Goal: Task Accomplishment & Management: Complete application form

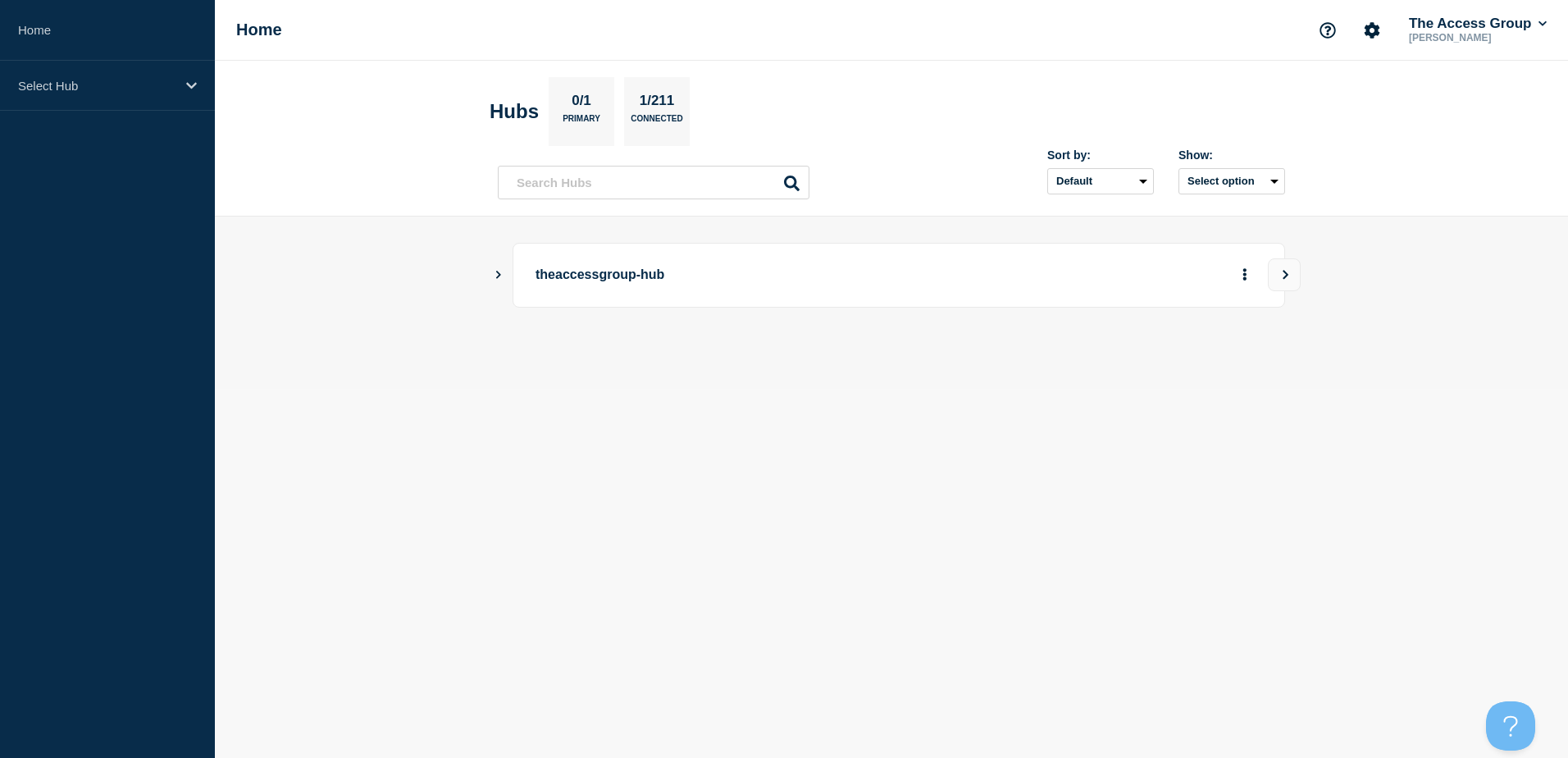
click at [581, 276] on p "theaccessgroup-hub" at bounding box center [762, 274] width 454 height 30
click at [493, 276] on icon "Show Connected Hubs" at bounding box center [498, 274] width 10 height 9
click at [601, 353] on p "Hospitality" at bounding box center [687, 358] width 258 height 33
click at [1219, 348] on button "See overview" at bounding box center [1187, 358] width 87 height 33
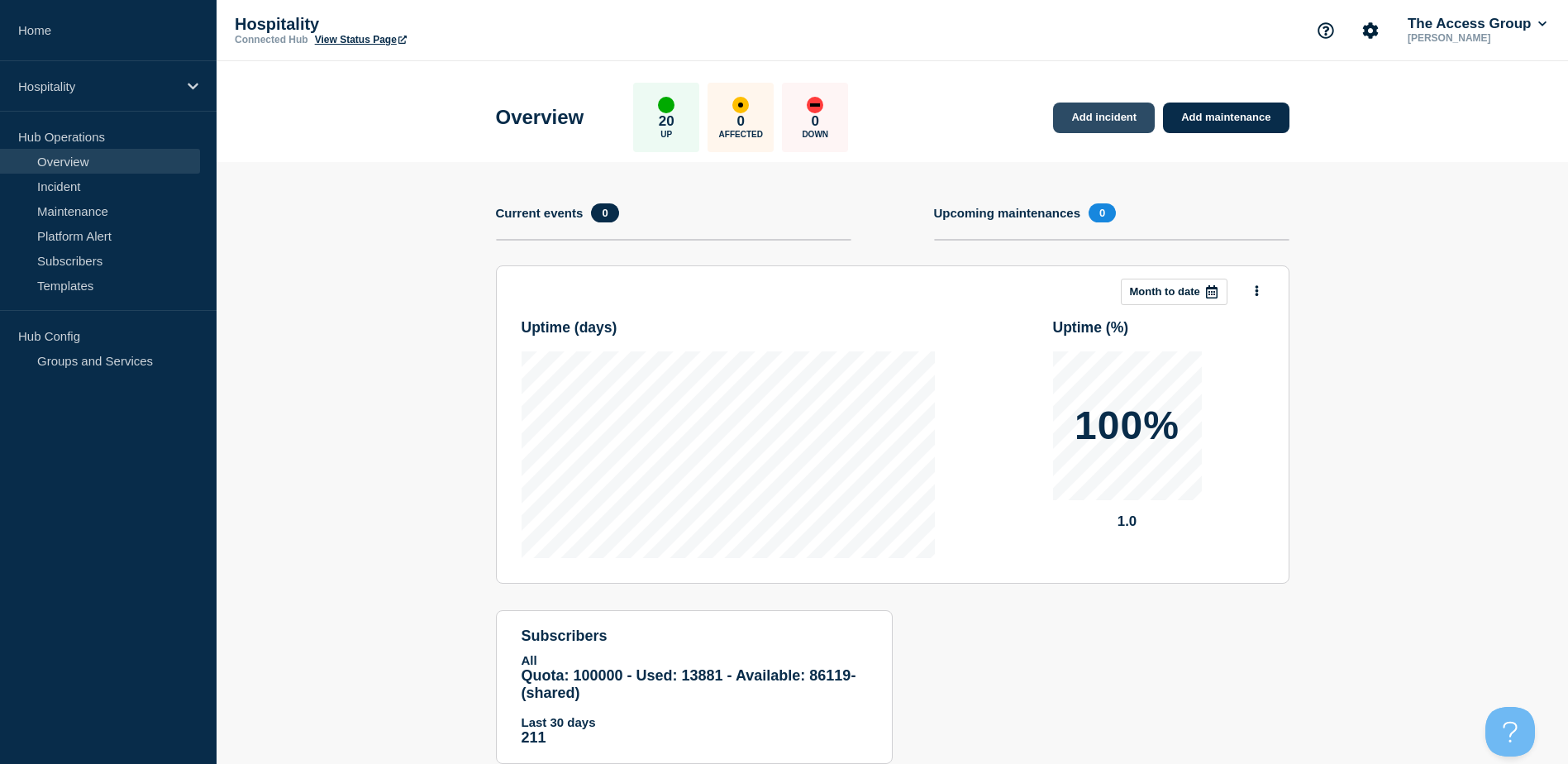
click at [1114, 120] on link "Add incident" at bounding box center [1103, 117] width 102 height 30
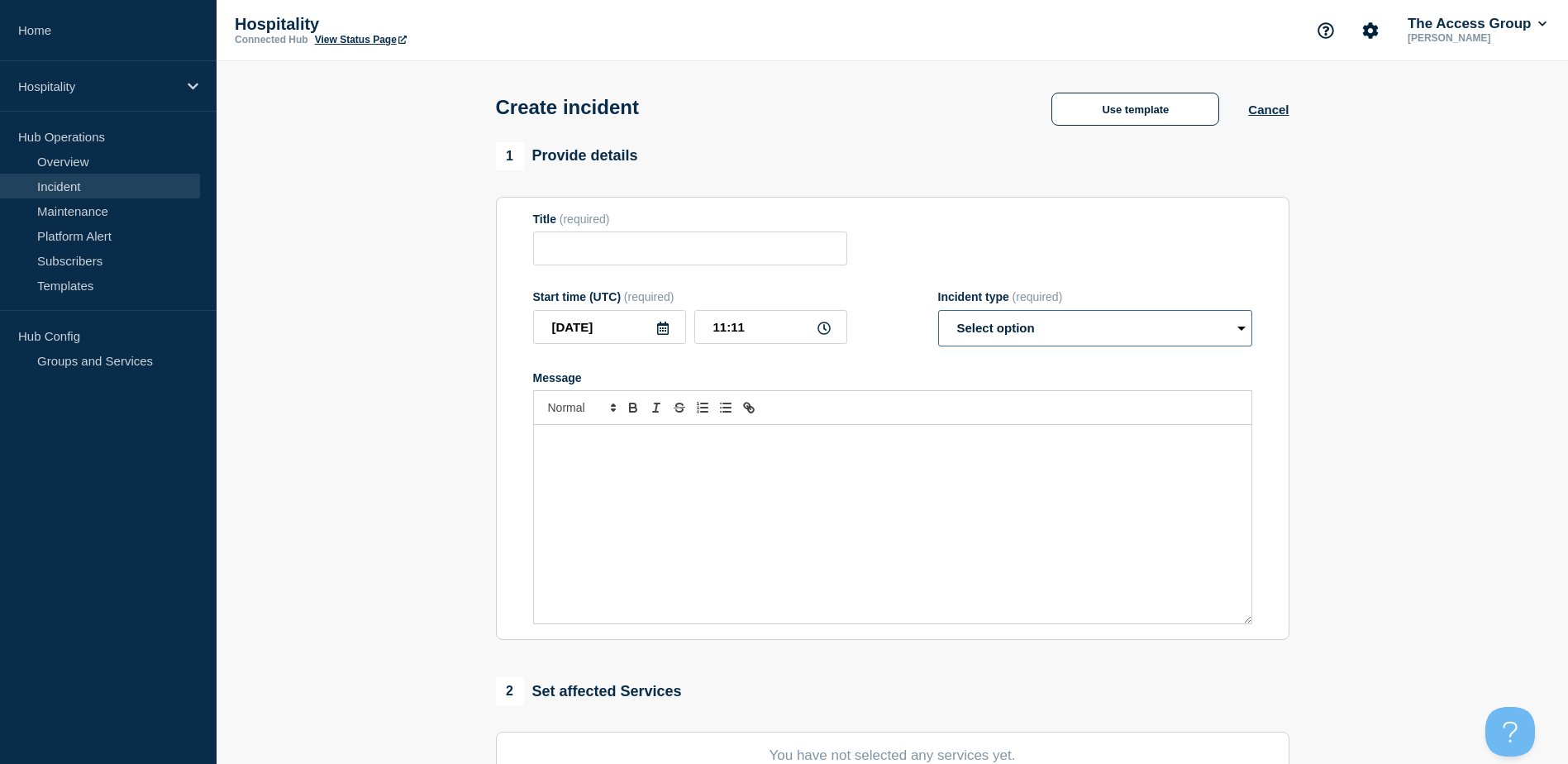
click at [1083, 323] on select "Select option Investigating Identified Monitoring" at bounding box center [1094, 329] width 314 height 37
click at [1080, 325] on select "Select option Investigating Identified Monitoring" at bounding box center [1094, 329] width 314 height 37
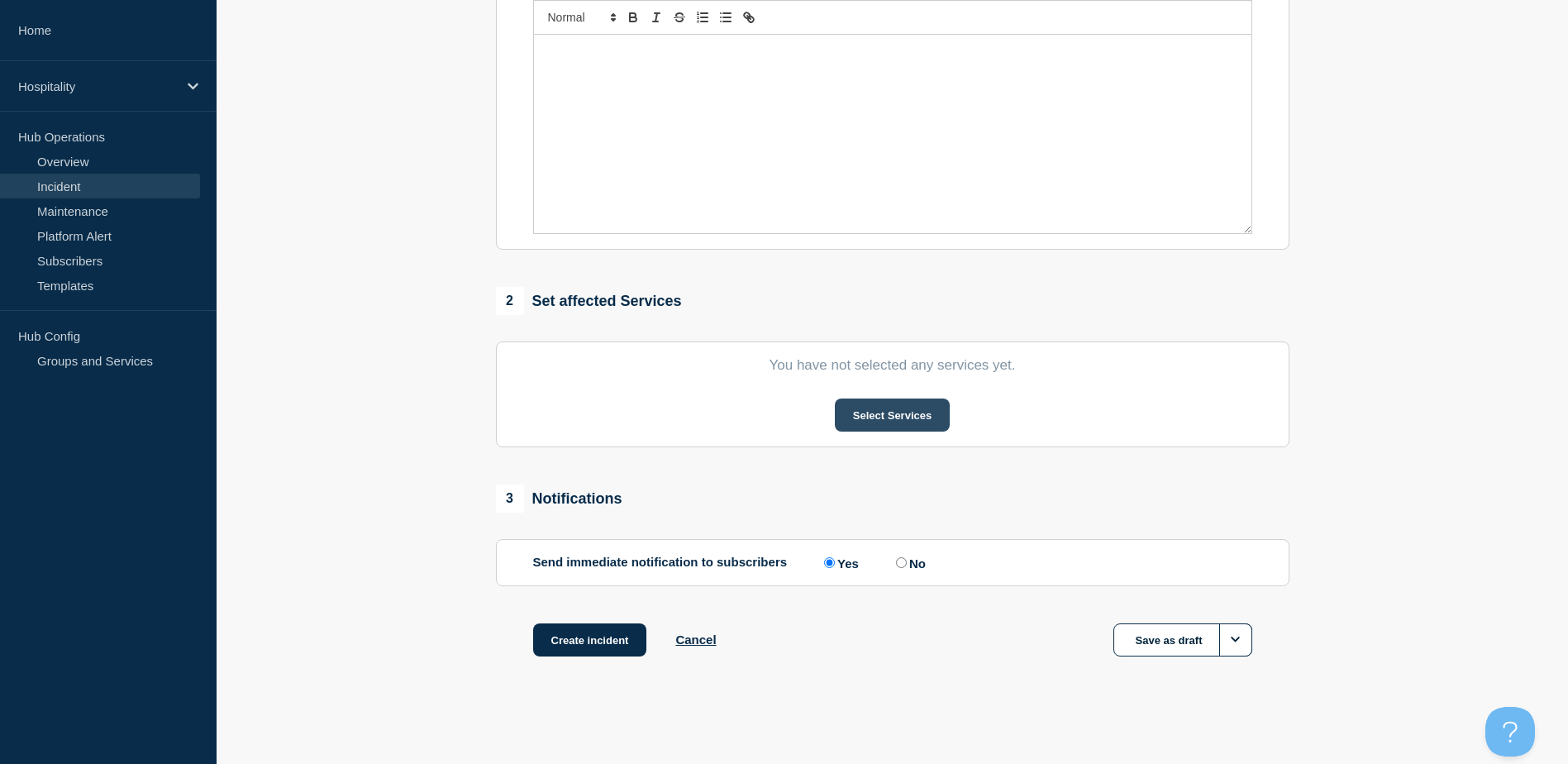
click at [916, 408] on button "Select Services" at bounding box center [892, 415] width 115 height 33
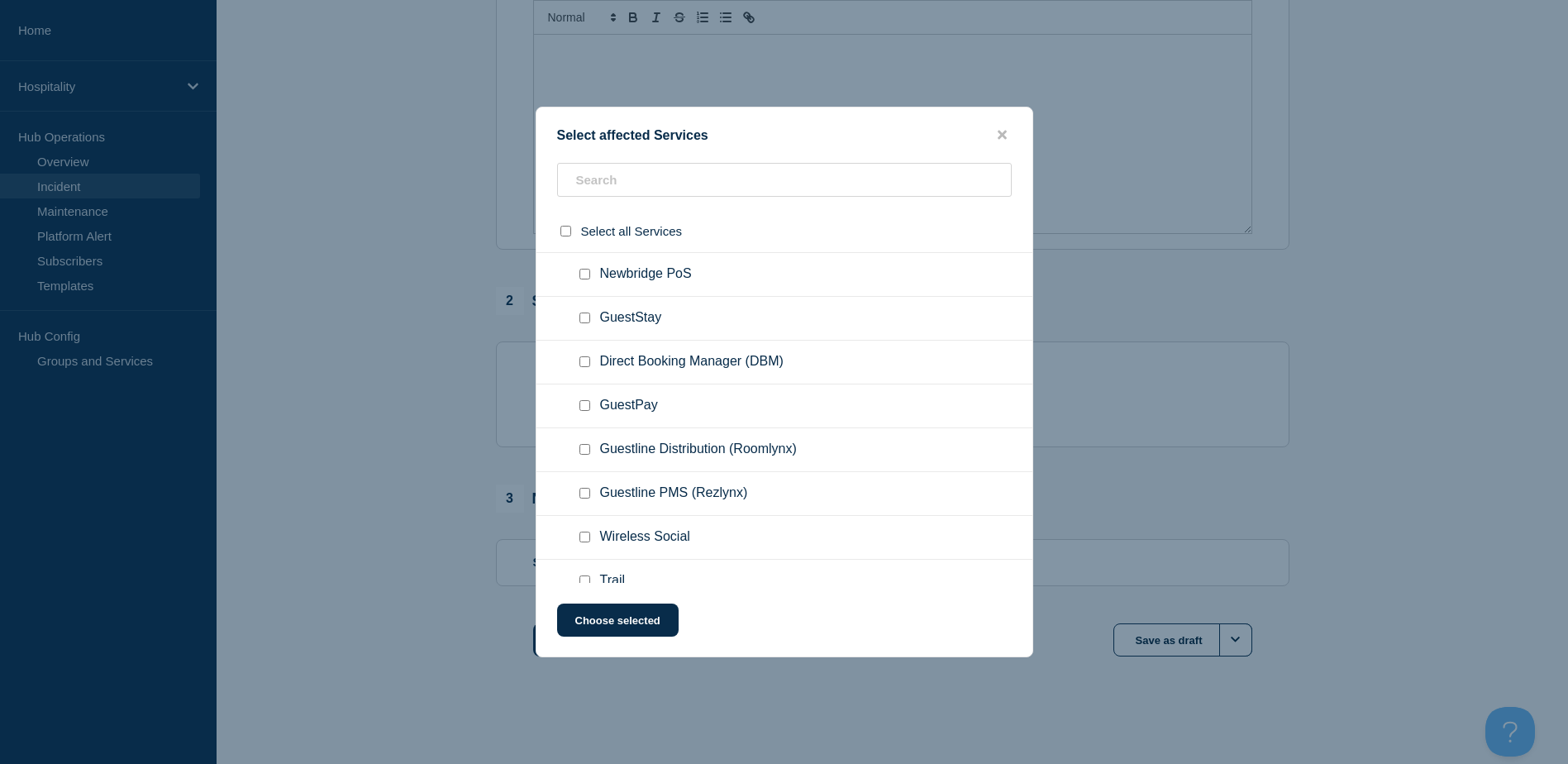
scroll to position [248, 0]
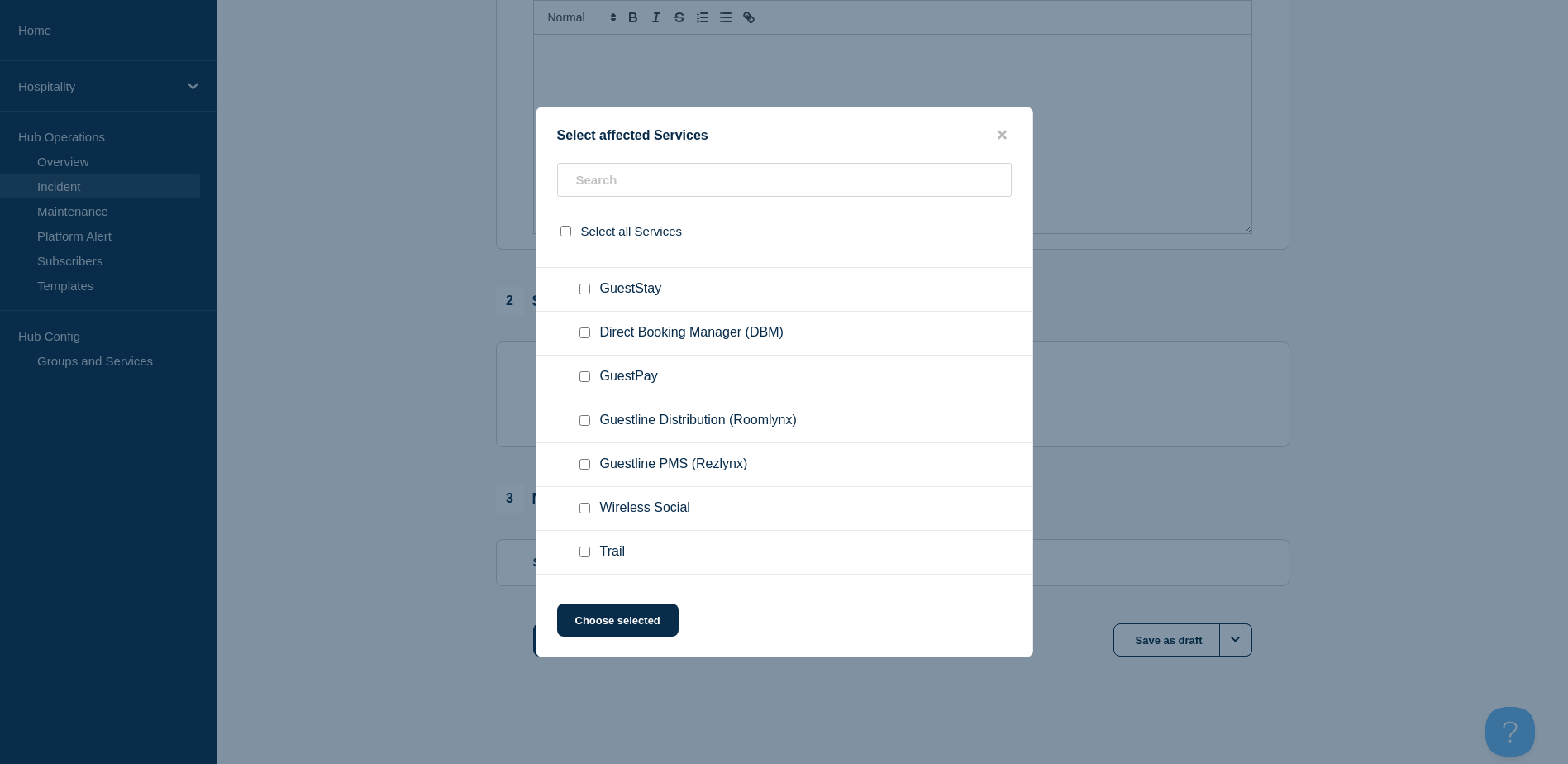
click at [587, 422] on input "Guestline Distribution (Roomlynx) checkbox" at bounding box center [585, 420] width 10 height 10
checkbox input "true"
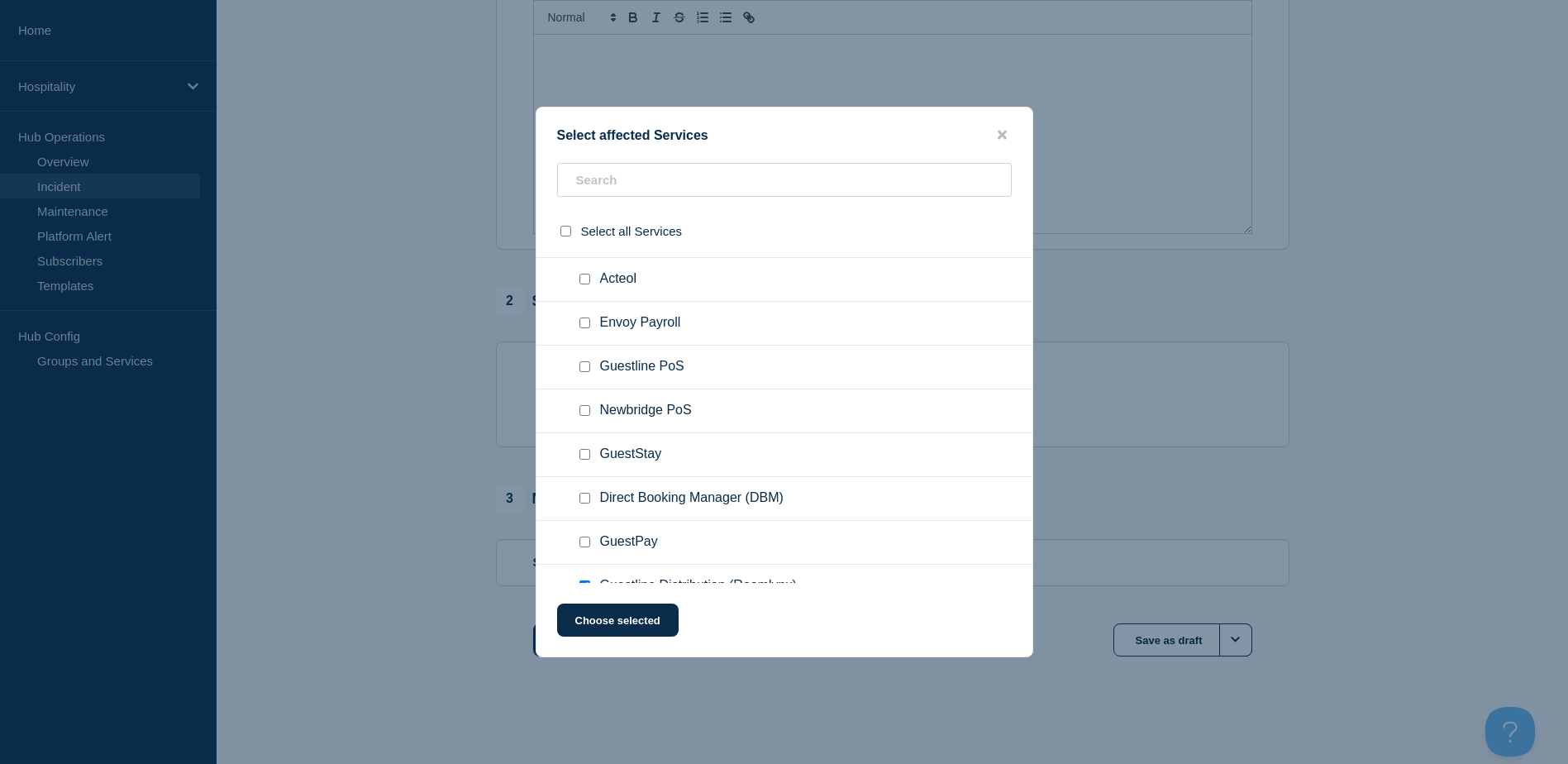
scroll to position [165, 0]
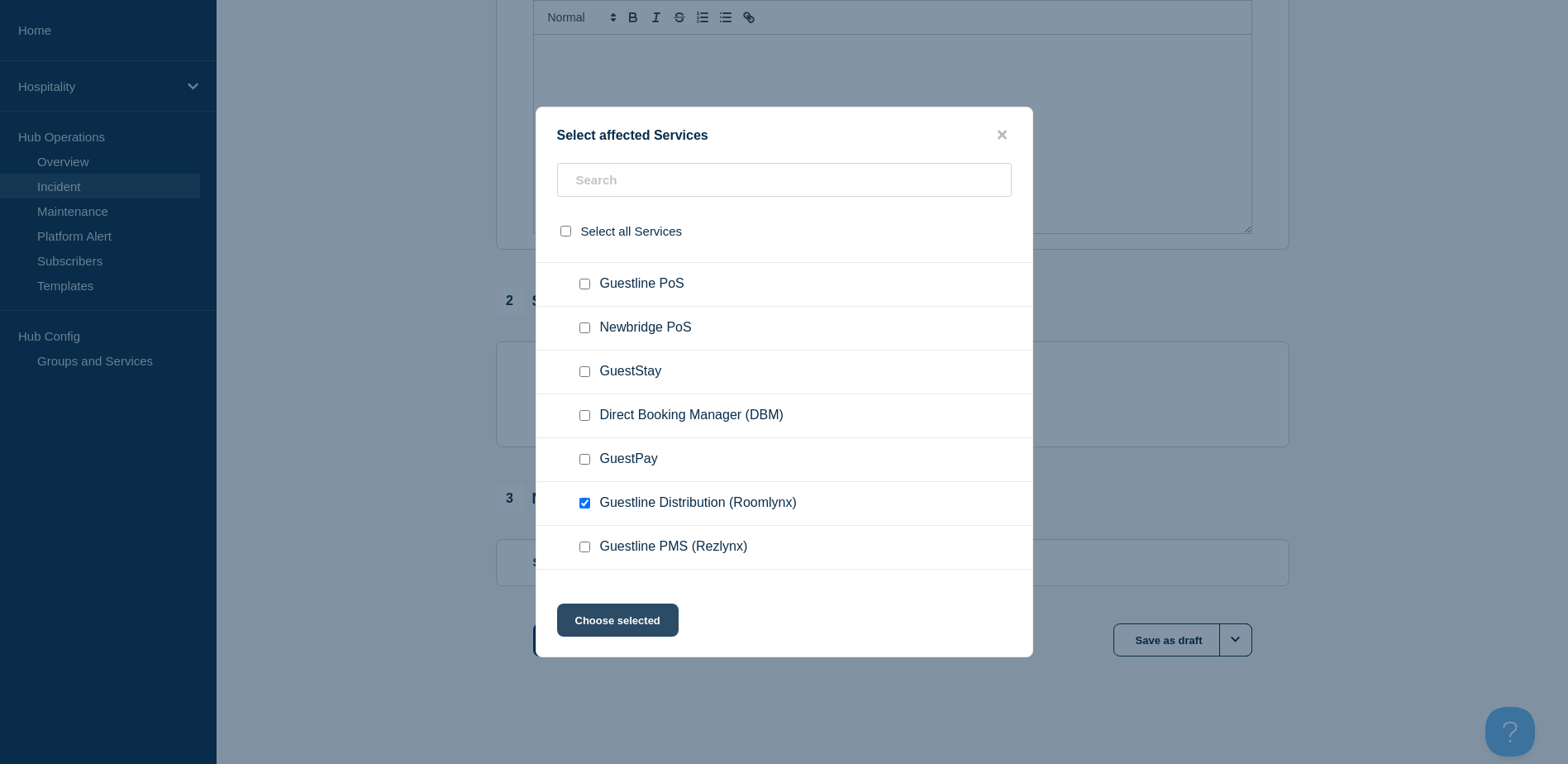
click at [620, 620] on button "Choose selected" at bounding box center [618, 620] width 122 height 33
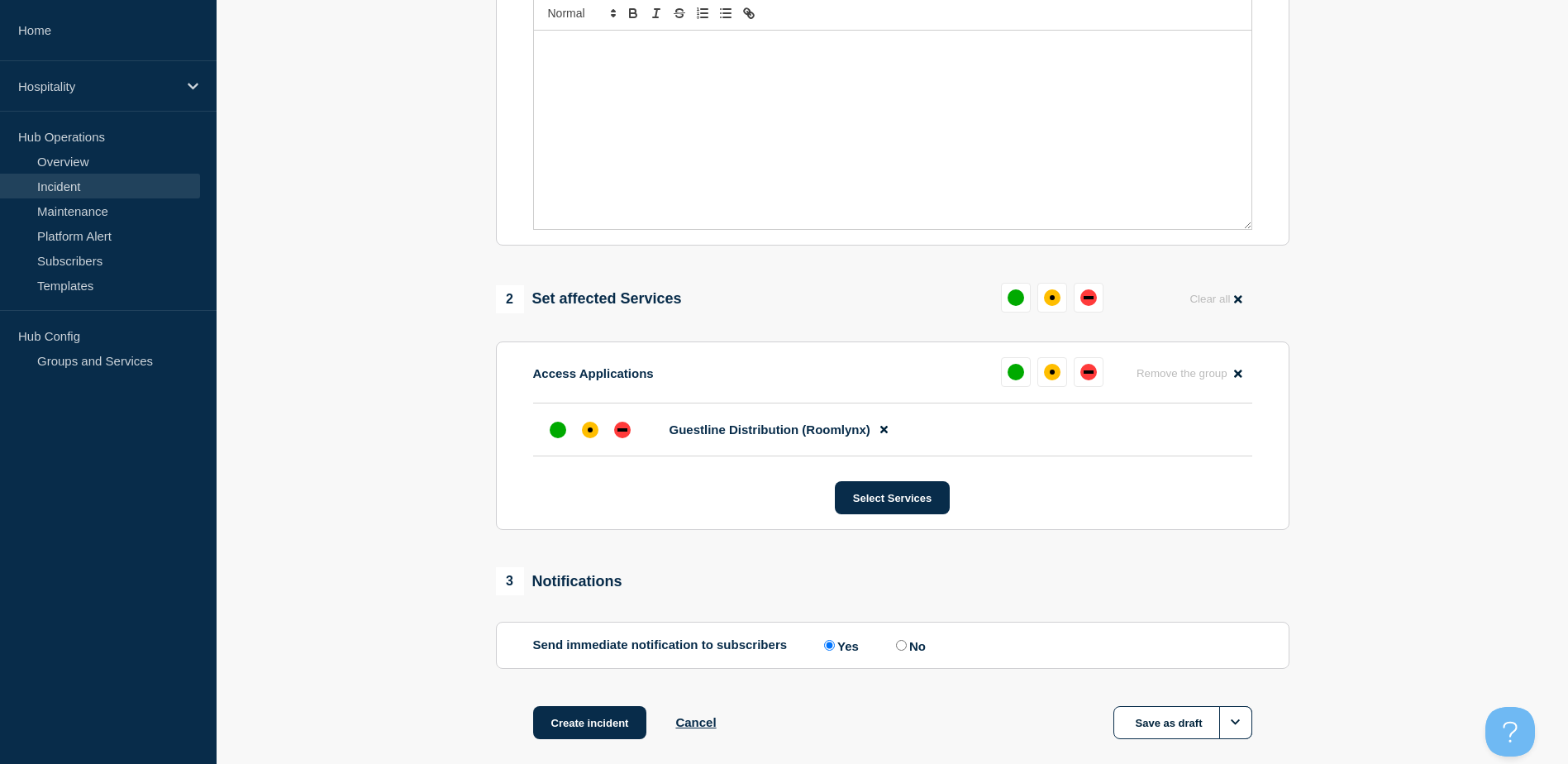
scroll to position [0, 0]
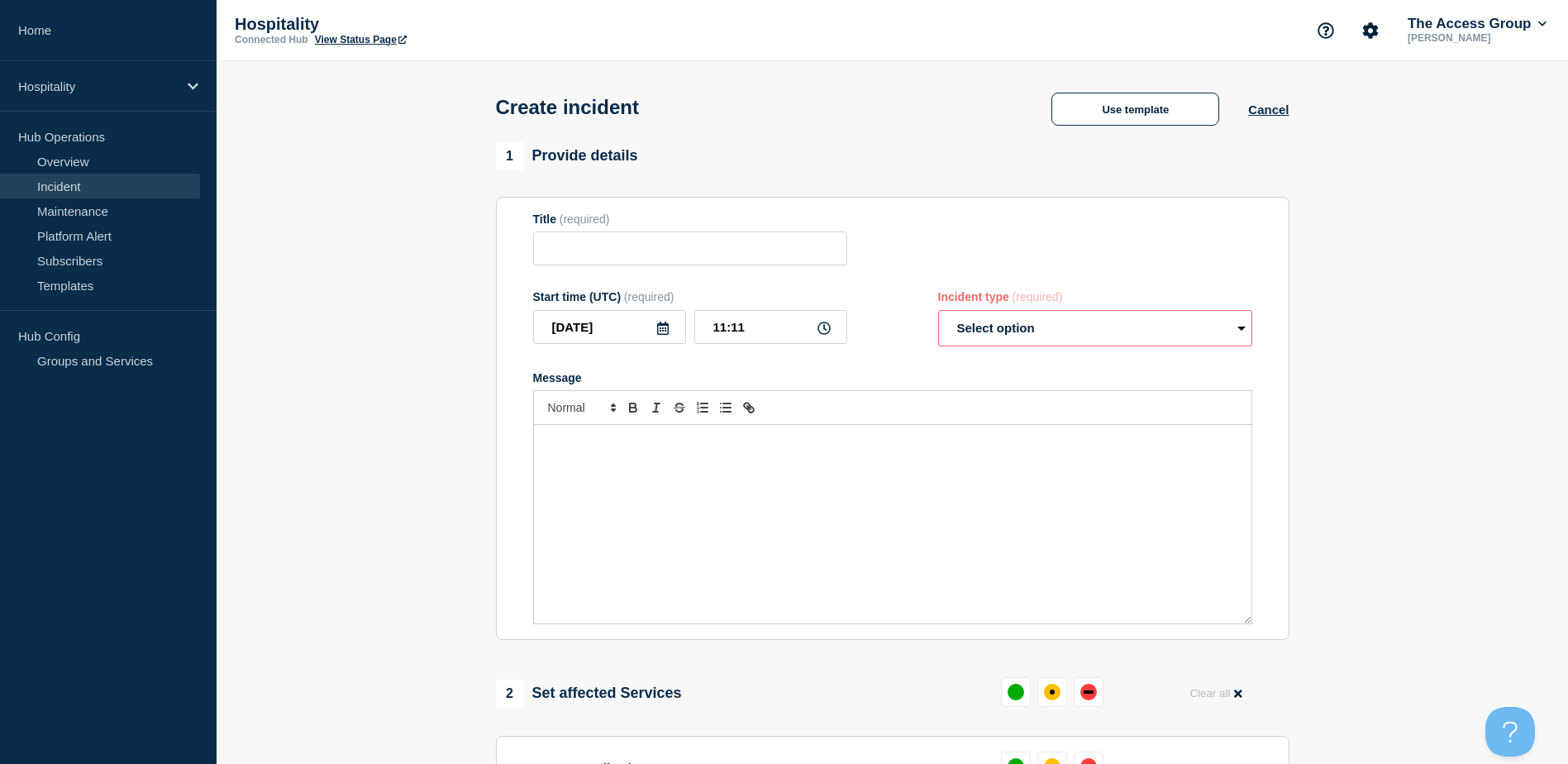
click at [1109, 315] on select "Select option Investigating Identified Monitoring" at bounding box center [1094, 329] width 314 height 37
select select "monitoring"
click at [938, 313] on select "Select option Investigating Identified Monitoring" at bounding box center [1094, 329] width 314 height 37
click at [683, 257] on input "Title" at bounding box center [689, 248] width 314 height 34
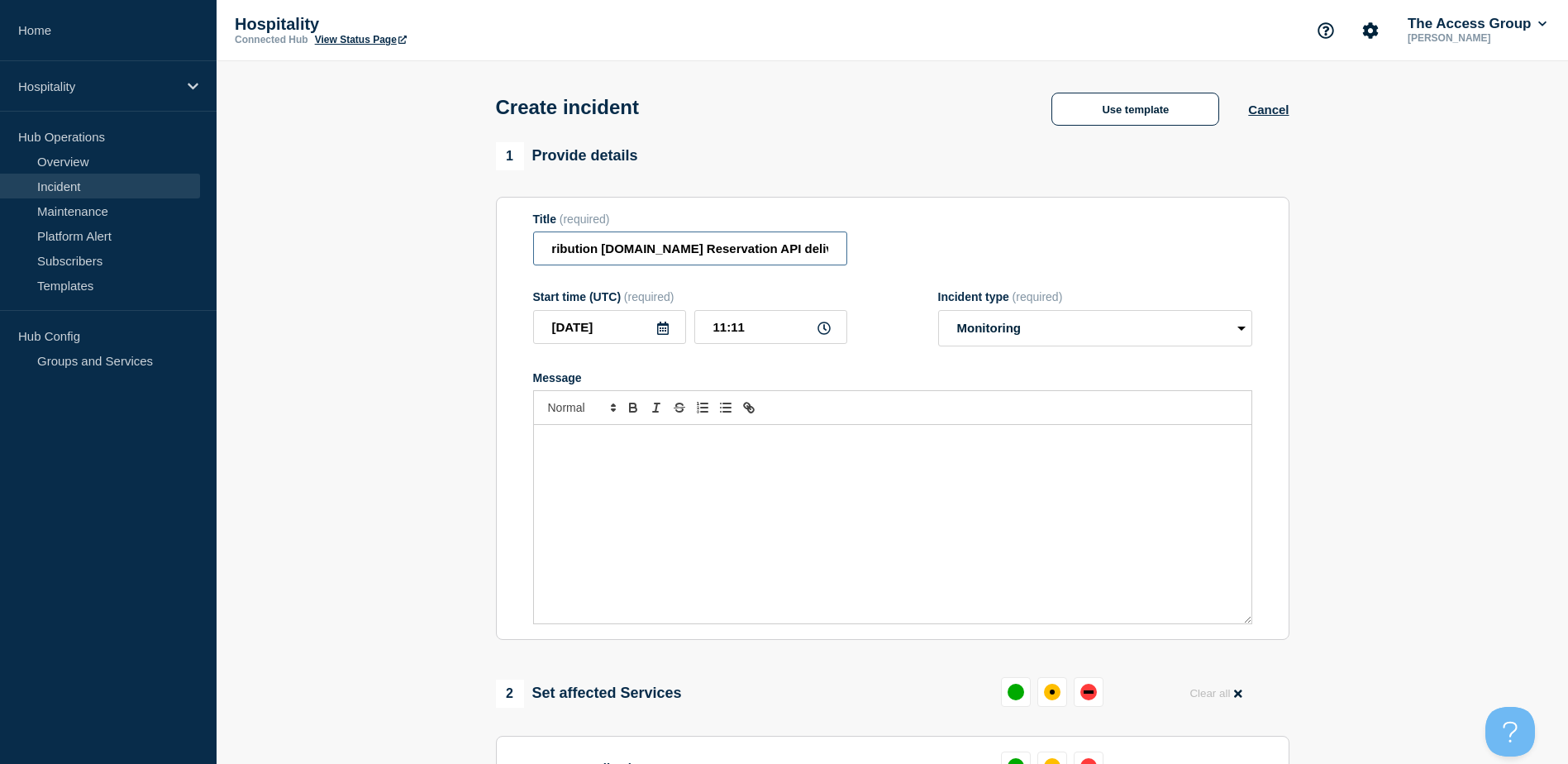
type input "Guestline Distribution Booking.com Reservation API delivery"
click at [780, 332] on input "11:11" at bounding box center [771, 327] width 153 height 34
click at [820, 333] on icon at bounding box center [823, 328] width 13 height 13
click at [720, 330] on input "11:11" at bounding box center [771, 327] width 153 height 34
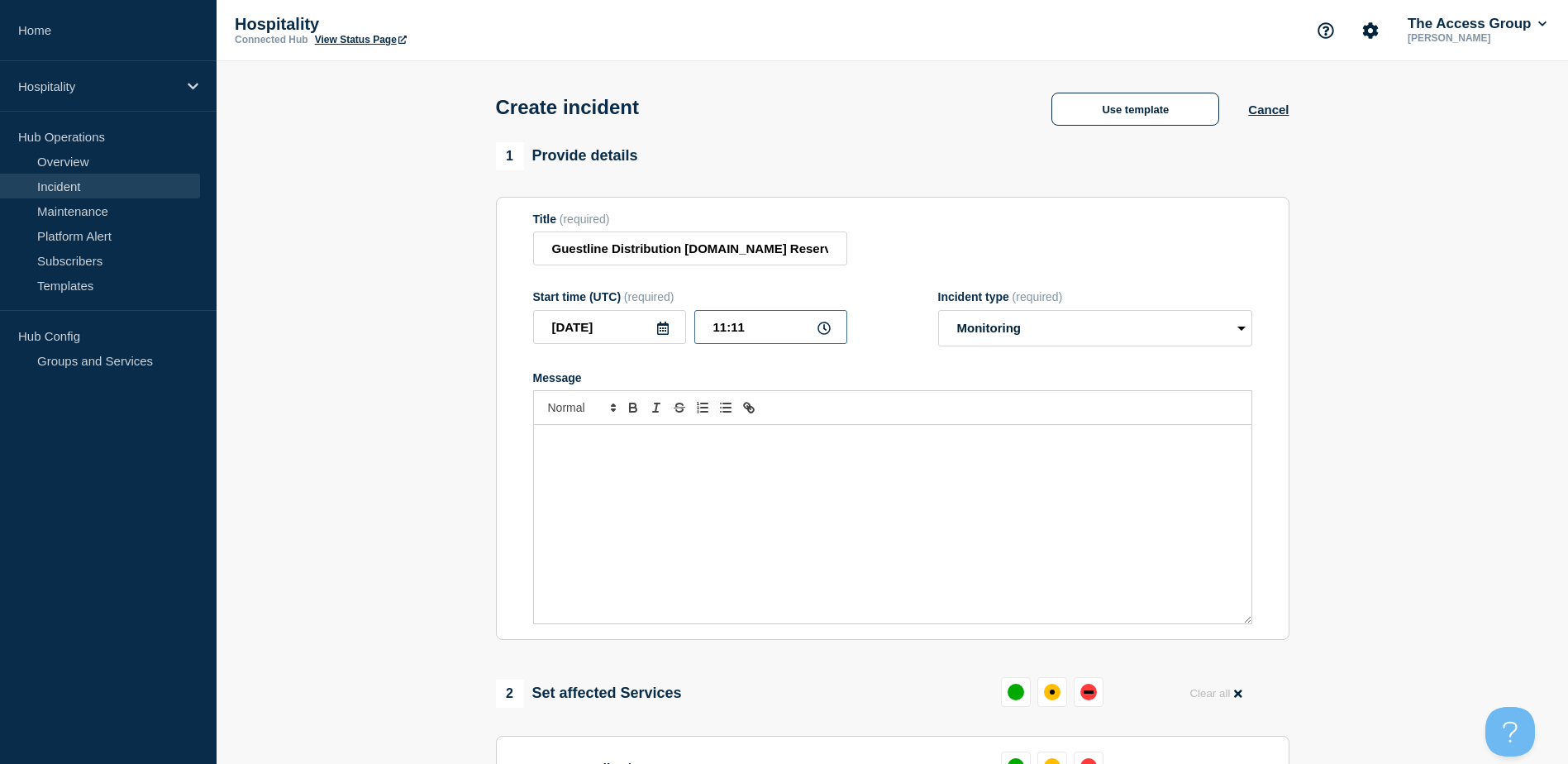
type input "__:__"
click at [823, 329] on icon at bounding box center [823, 328] width 13 height 13
click at [706, 329] on input "text" at bounding box center [771, 327] width 153 height 34
type input "10:50"
click at [829, 449] on p "Message" at bounding box center [893, 442] width 693 height 15
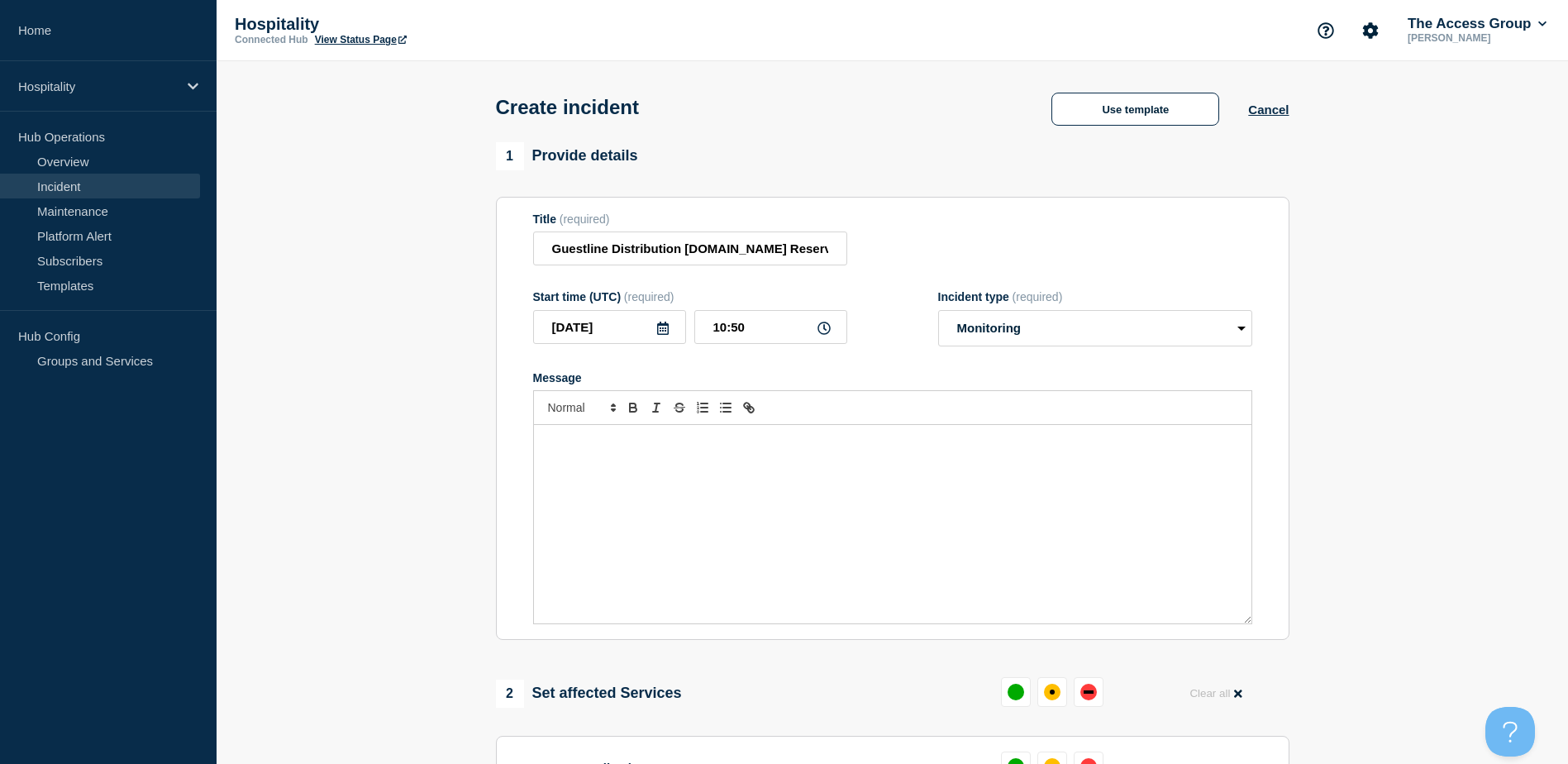
click at [586, 506] on div "Message" at bounding box center [892, 524] width 717 height 198
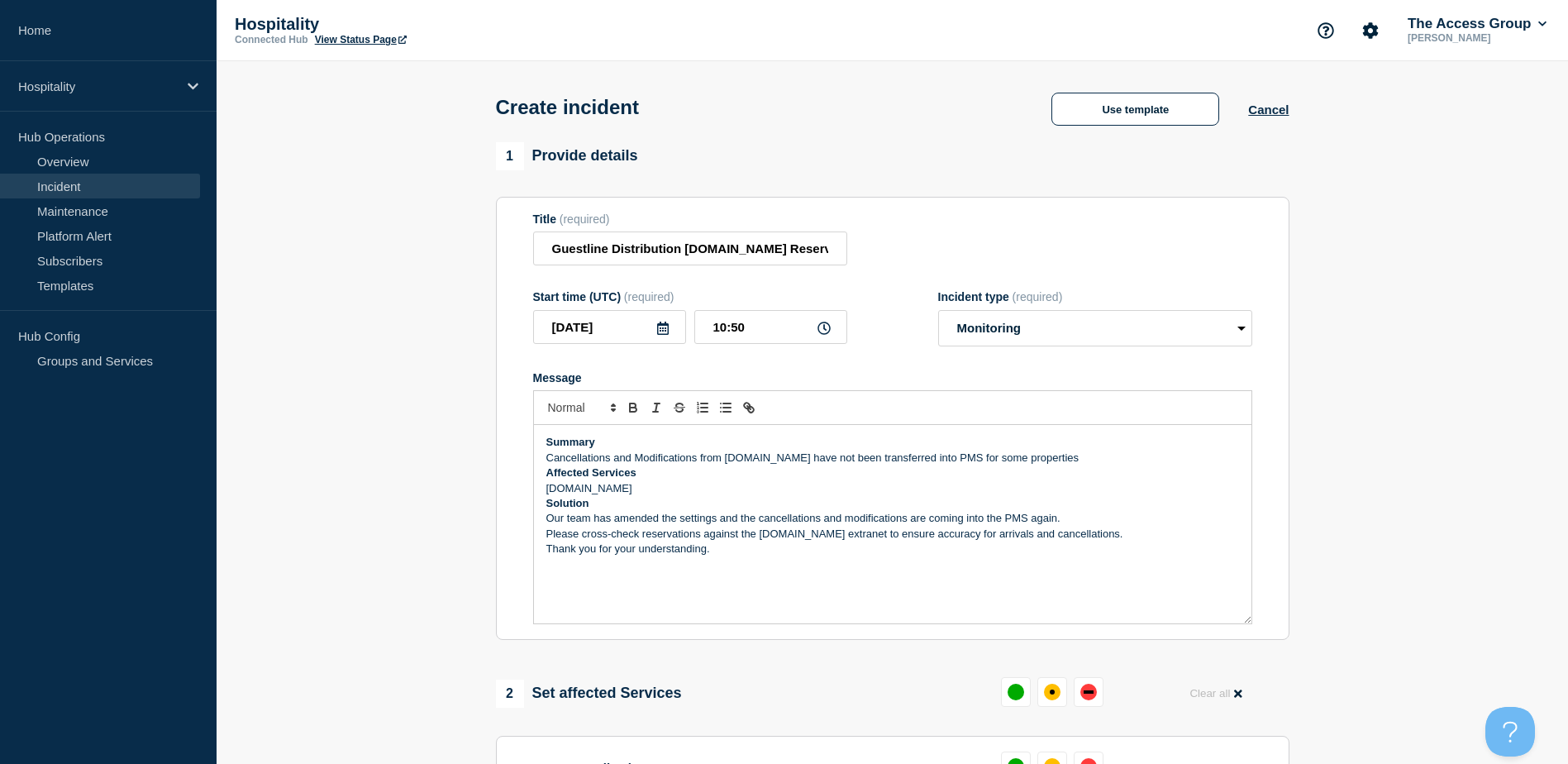
click at [1080, 469] on div "Summary Cancellations and Modifications from Booking.com have not been transfer…" at bounding box center [892, 524] width 717 height 198
click at [722, 448] on p "Summary" at bounding box center [893, 442] width 693 height 15
drag, startPoint x: 695, startPoint y: 462, endPoint x: 548, endPoint y: 462, distance: 147.0
click at [548, 462] on p "Cancellations and Modifications from Booking.com have not been transferred into…" at bounding box center [893, 457] width 693 height 15
drag, startPoint x: 755, startPoint y: 462, endPoint x: 1022, endPoint y: 466, distance: 267.0
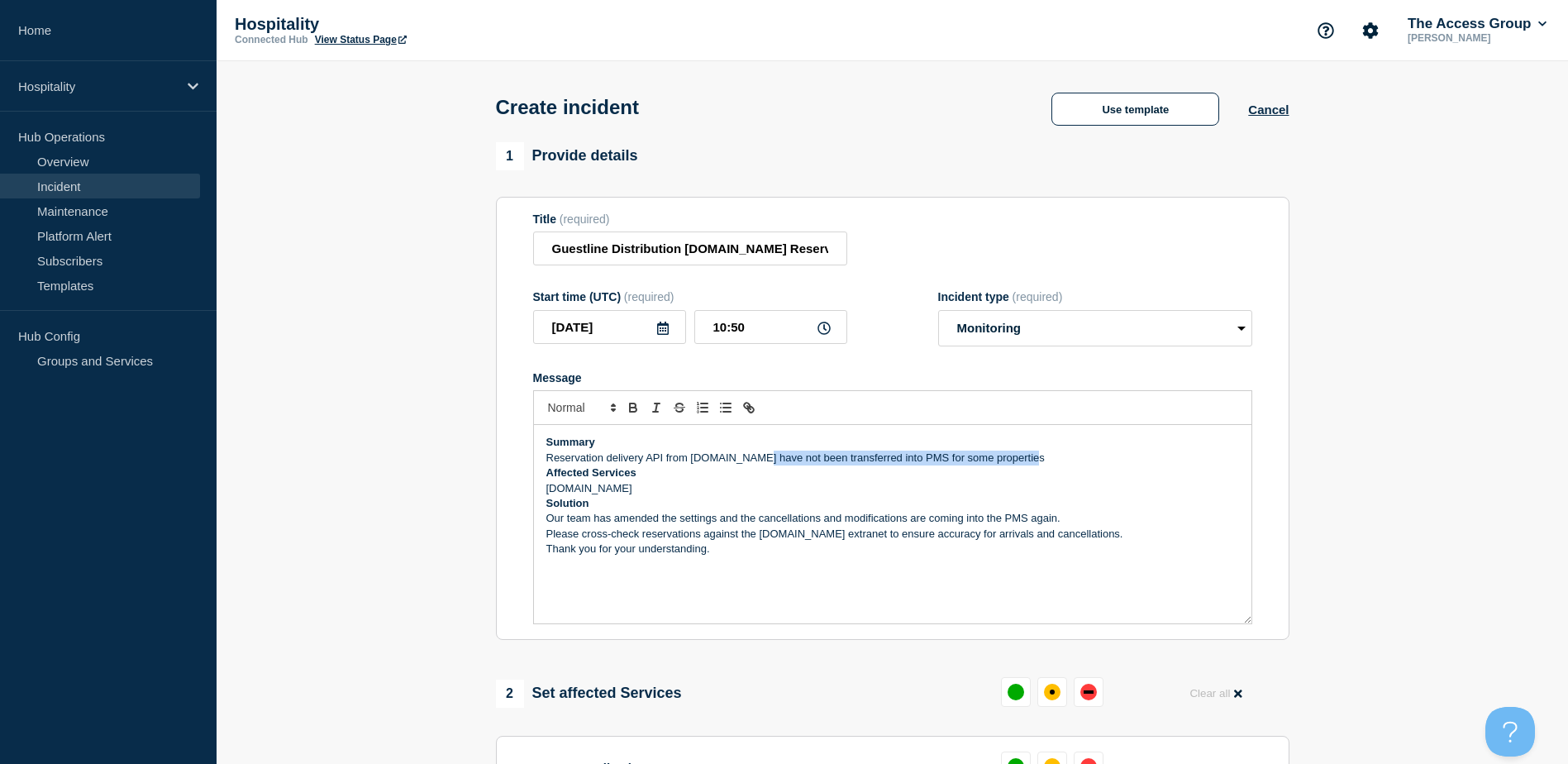
click at [1022, 465] on p "Reservation delivery API from Booking.com have not been transferred into PMS fo…" at bounding box center [893, 457] width 693 height 15
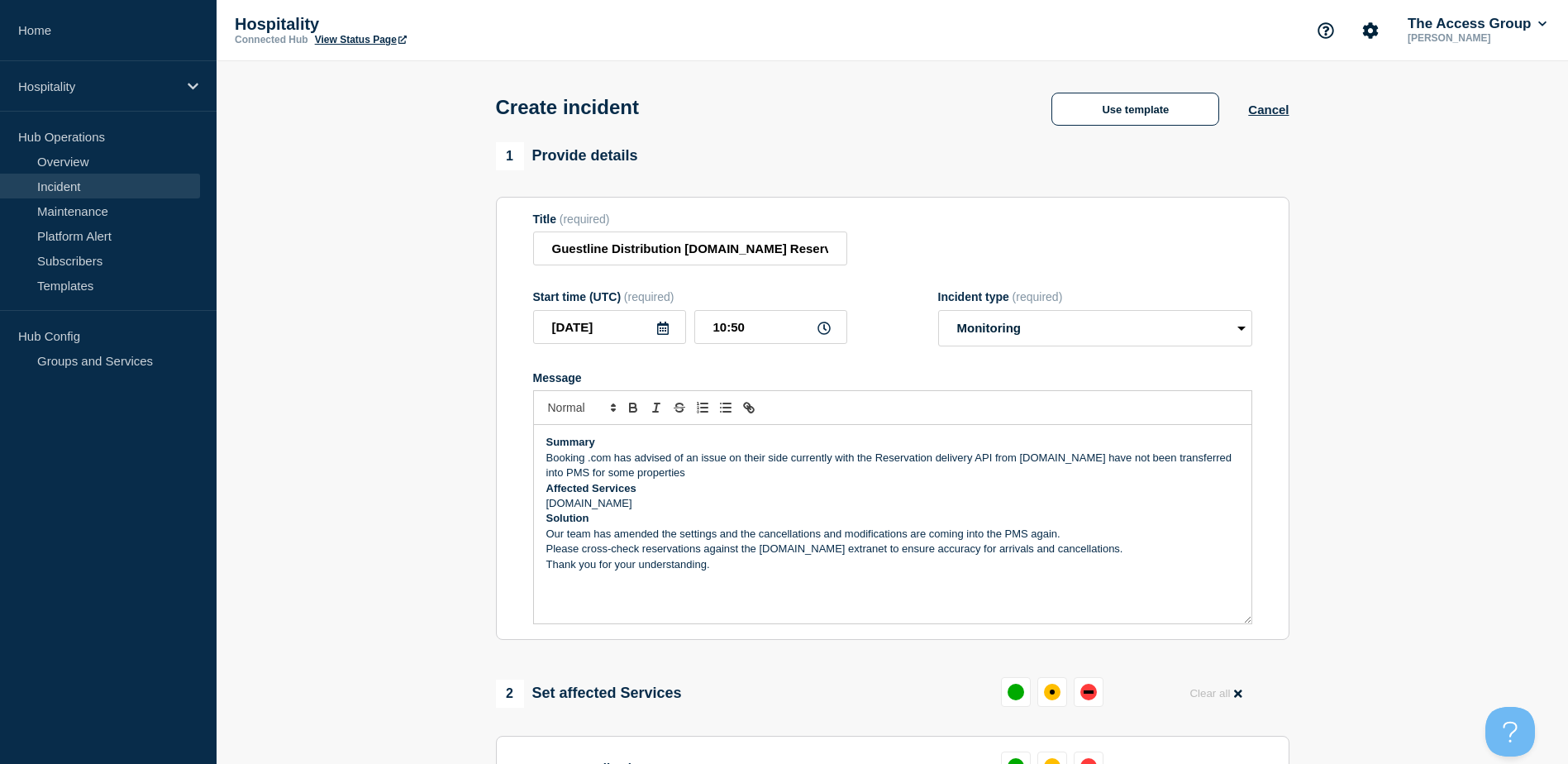
click at [990, 462] on p "Booking .com has advised of an issue on their side currently with the Reservati…" at bounding box center [893, 465] width 693 height 30
drag, startPoint x: 996, startPoint y: 461, endPoint x: 1231, endPoint y: 460, distance: 235.0
click at [1231, 460] on p "Booking .com has advised of an issue on their side currently with the Reservati…" at bounding box center [893, 465] width 693 height 30
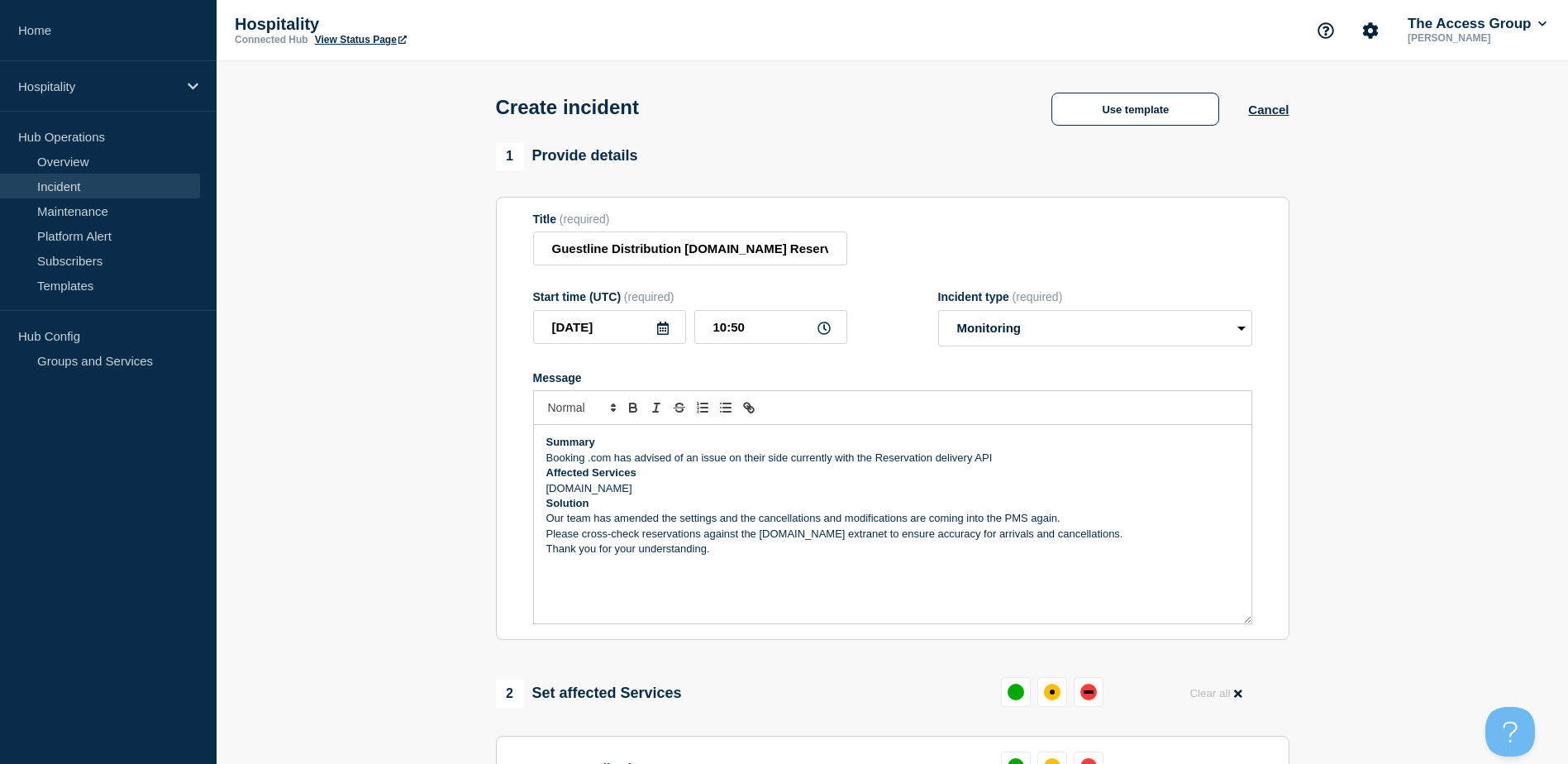
click at [614, 495] on p "Booking.com" at bounding box center [893, 488] width 693 height 15
drag, startPoint x: 654, startPoint y: 517, endPoint x: 627, endPoint y: 520, distance: 27.2
click at [654, 517] on p "Our team has amended the settings and the cancellations and modifications are c…" at bounding box center [893, 518] width 693 height 15
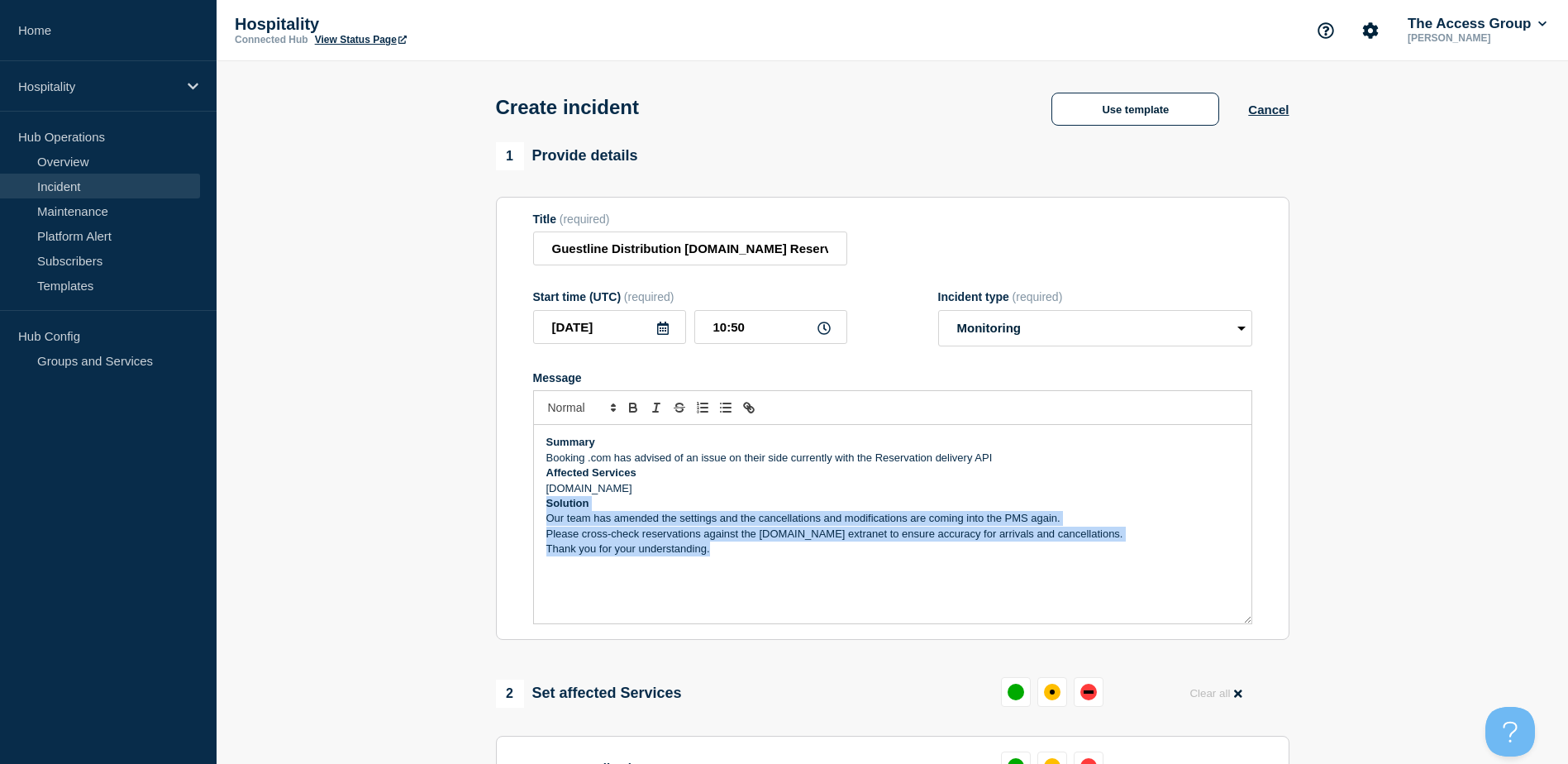
drag, startPoint x: 709, startPoint y: 548, endPoint x: 523, endPoint y: 507, distance: 190.5
click at [523, 507] on section "Title (required) Guestline Distribution Booking.com Reservation API delivery St…" at bounding box center [893, 418] width 794 height 444
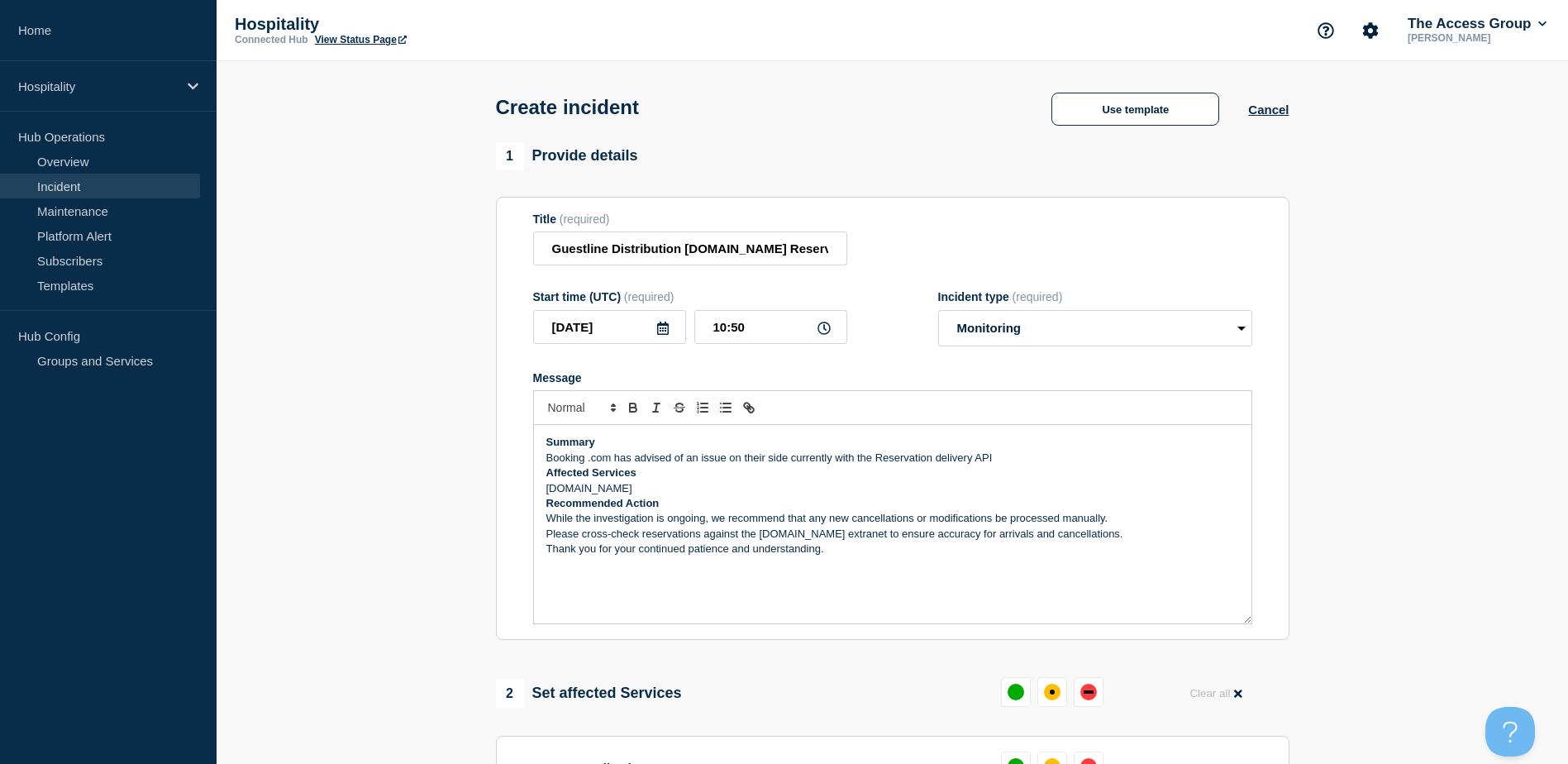
click at [707, 520] on p "While the investigation is ongoing, we recommend that any new cancellations or …" at bounding box center [893, 518] width 693 height 15
click at [898, 520] on p "While the investigation is ongoing from Booking.com, we recommend that any new …" at bounding box center [893, 518] width 693 height 15
drag, startPoint x: 880, startPoint y: 515, endPoint x: 1202, endPoint y: 523, distance: 322.1
click at [1203, 522] on p "While the investigation is ongoing from Booking.com, we recommend that any new …" at bounding box center [893, 518] width 693 height 15
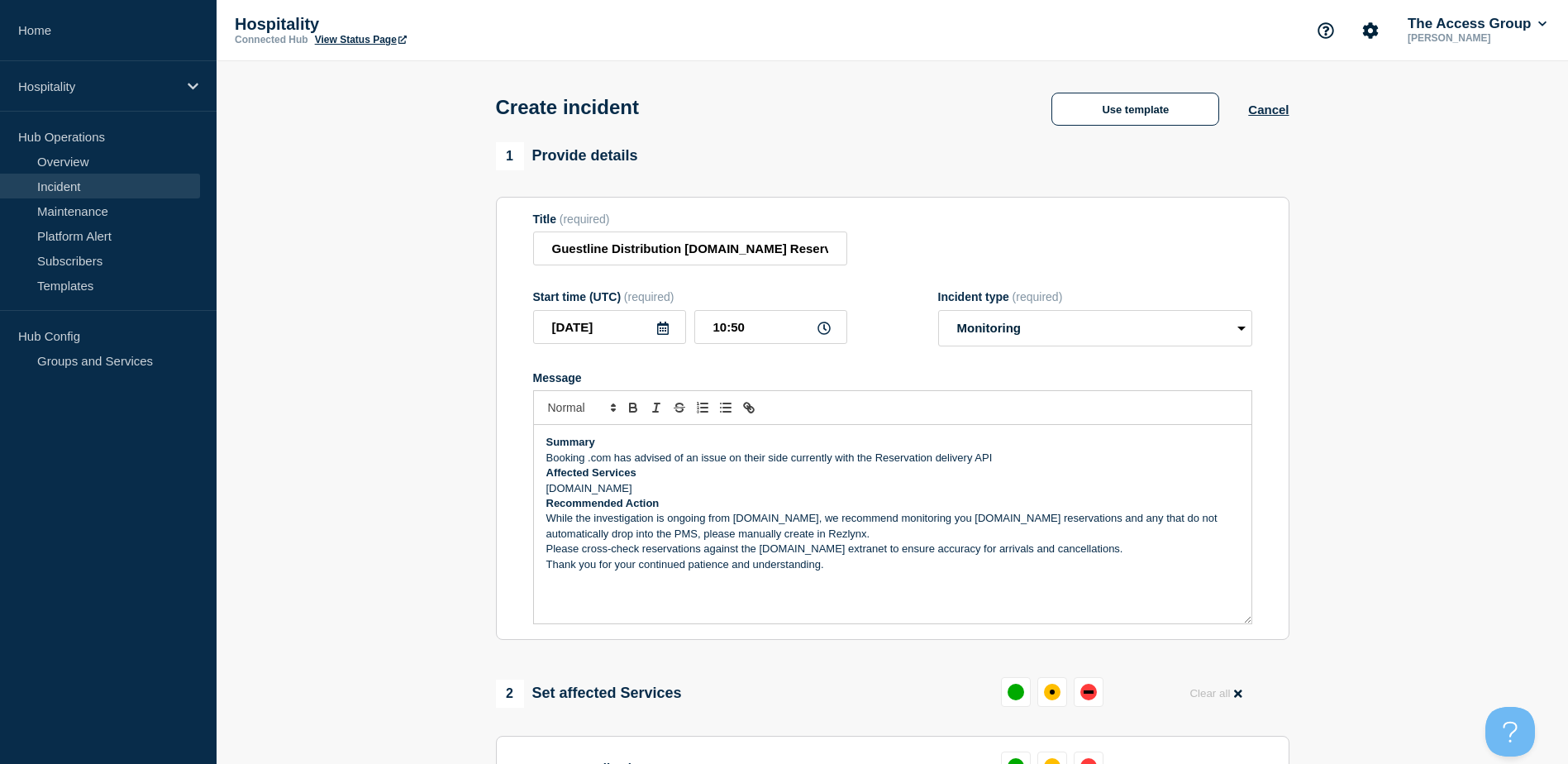
click at [845, 541] on p "While the investigation is ongoing from Booking.com, we recommend monitoring yo…" at bounding box center [893, 526] width 693 height 30
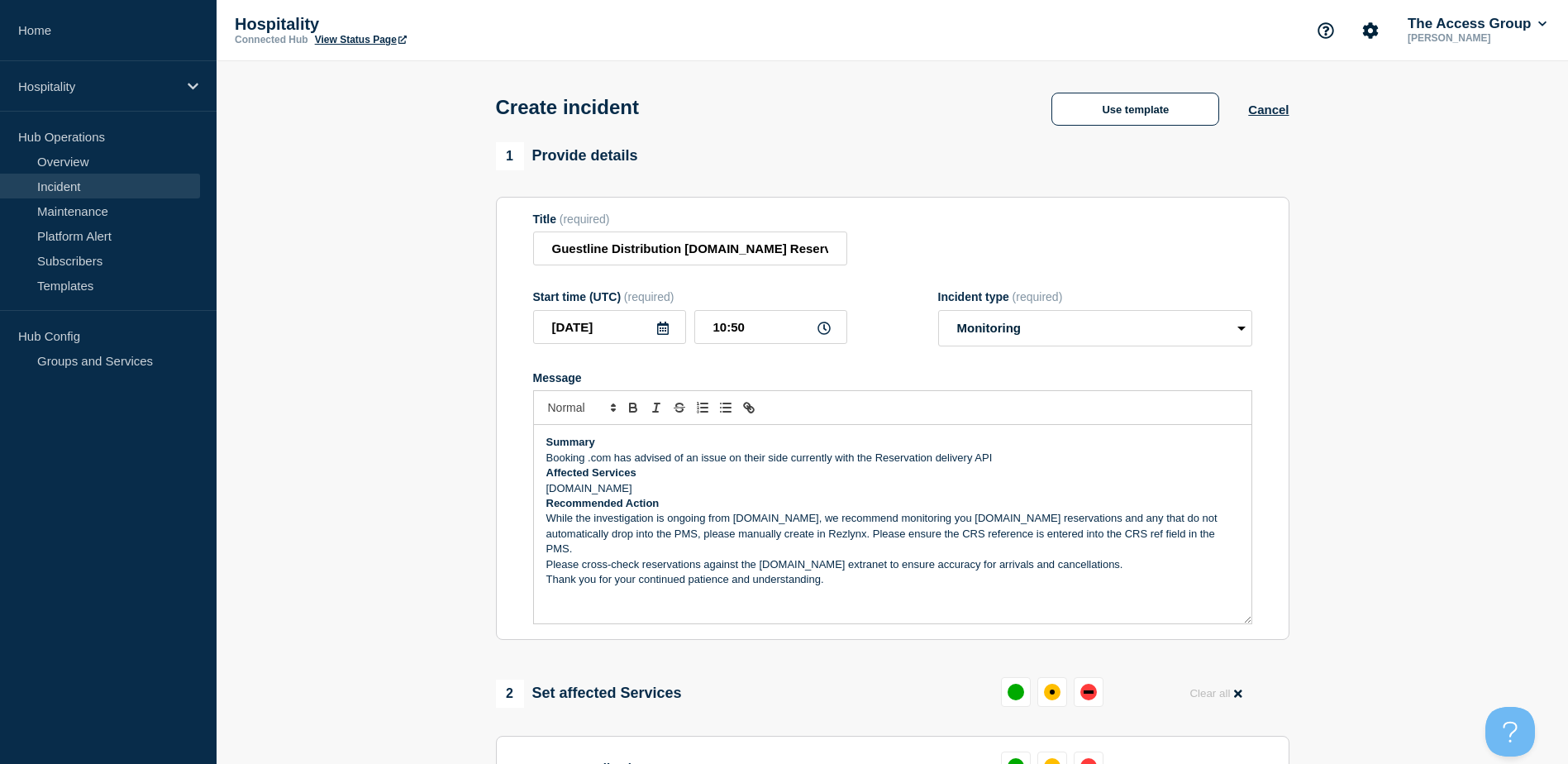
click at [1105, 557] on p "Please cross-check reservations against the Booking.com extranet to ensure accu…" at bounding box center [893, 564] width 693 height 15
click at [827, 572] on p "Thank you for your continued patience and understanding." at bounding box center [893, 579] width 693 height 15
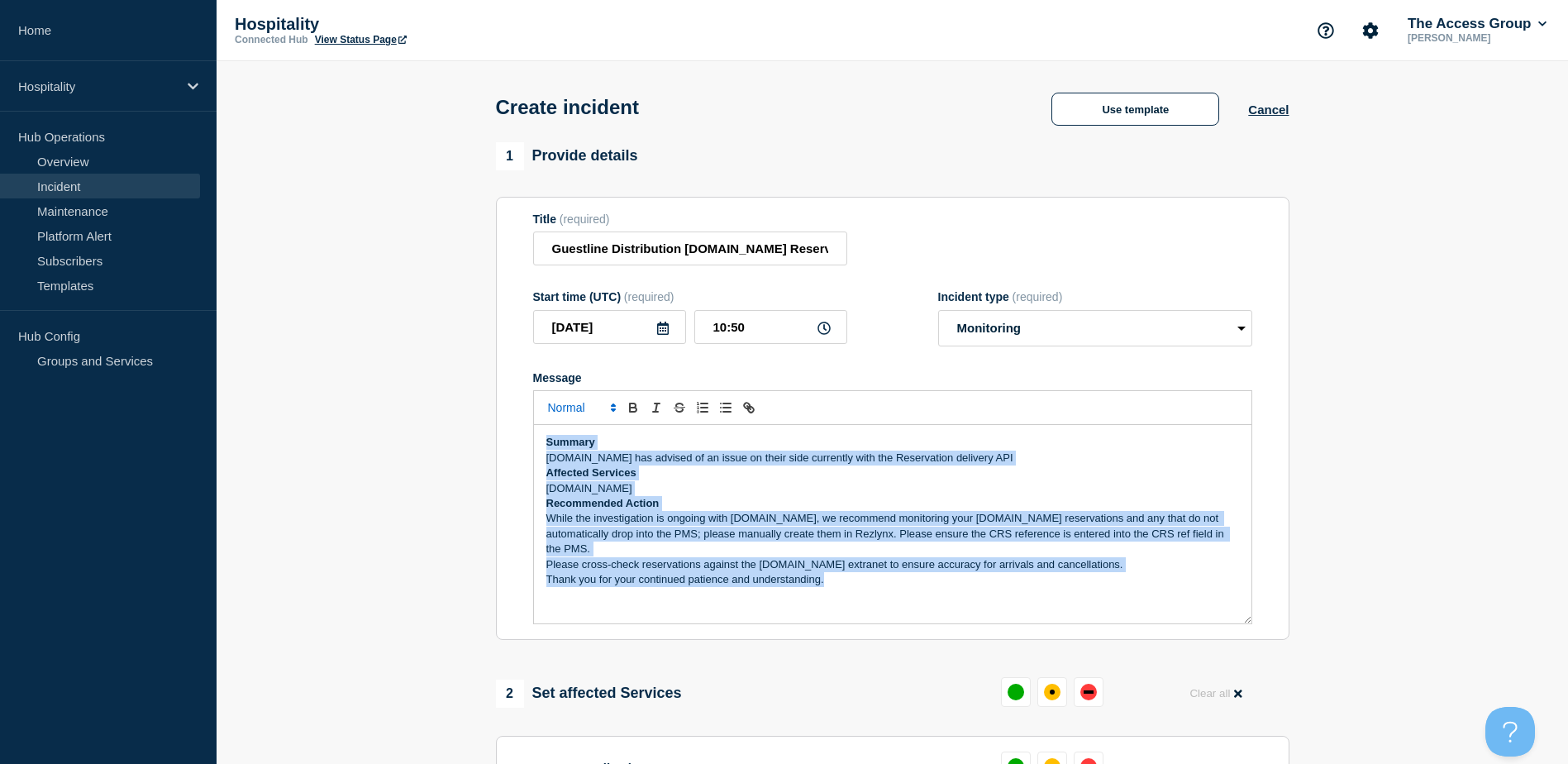
drag, startPoint x: 838, startPoint y: 574, endPoint x: 541, endPoint y: 418, distance: 335.5
click at [541, 418] on div "Summary Booking.com has advised of an issue on their side currently with the Re…" at bounding box center [892, 507] width 719 height 234
copy div "Summary Booking.com has advised of an issue on their side currently with the Re…"
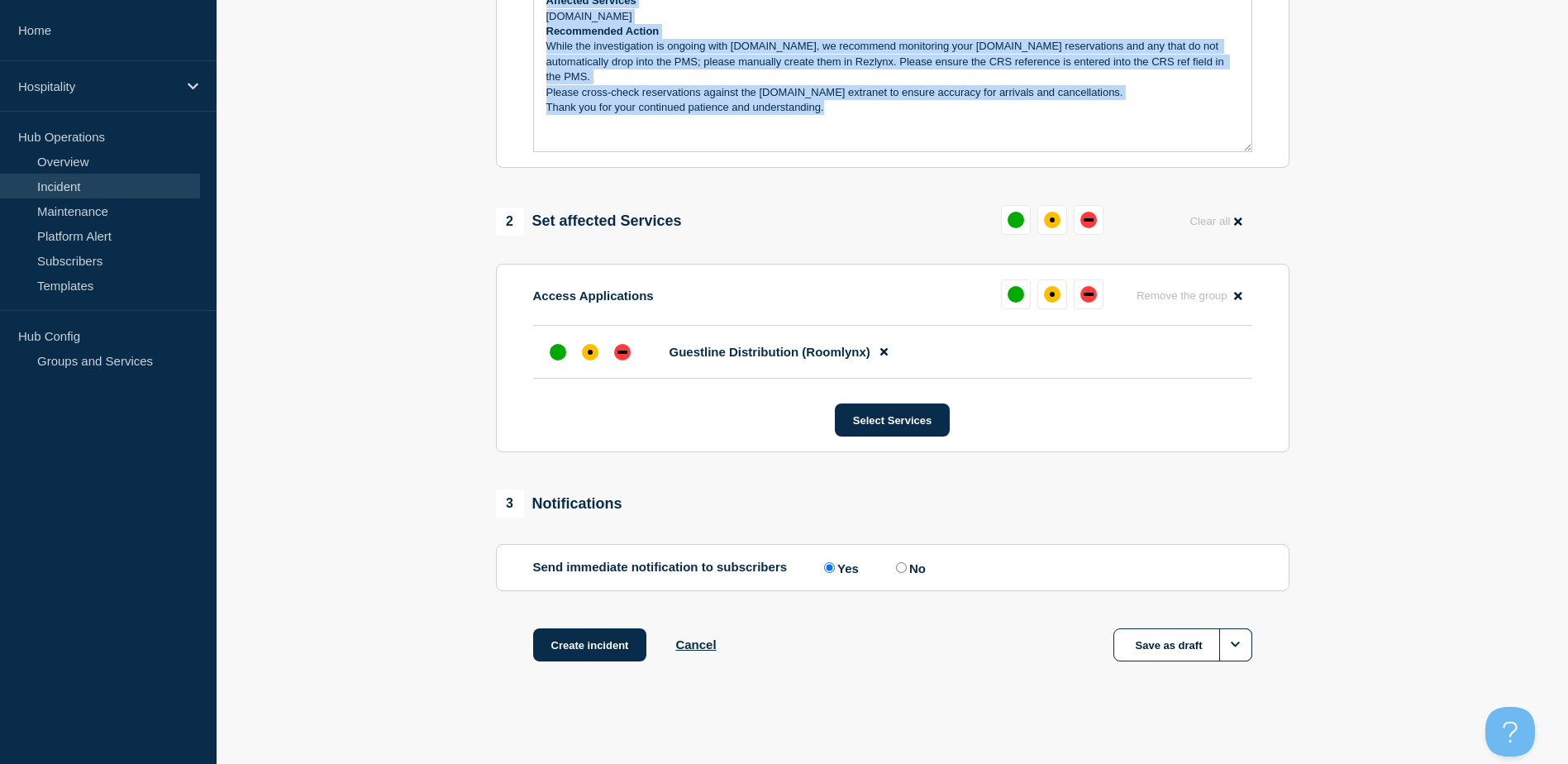
scroll to position [481, 0]
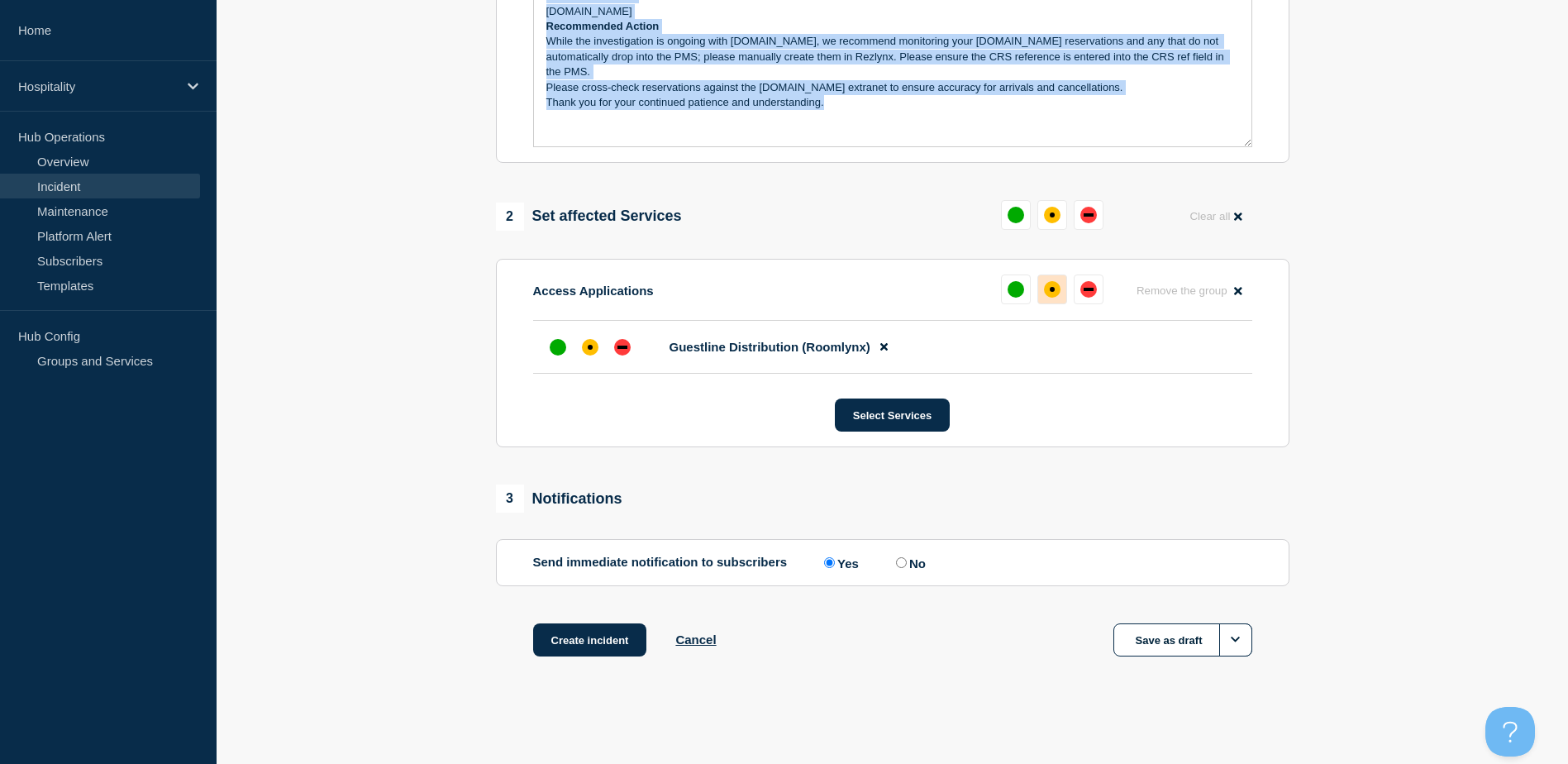
click at [1056, 285] on div "affected" at bounding box center [1052, 289] width 17 height 17
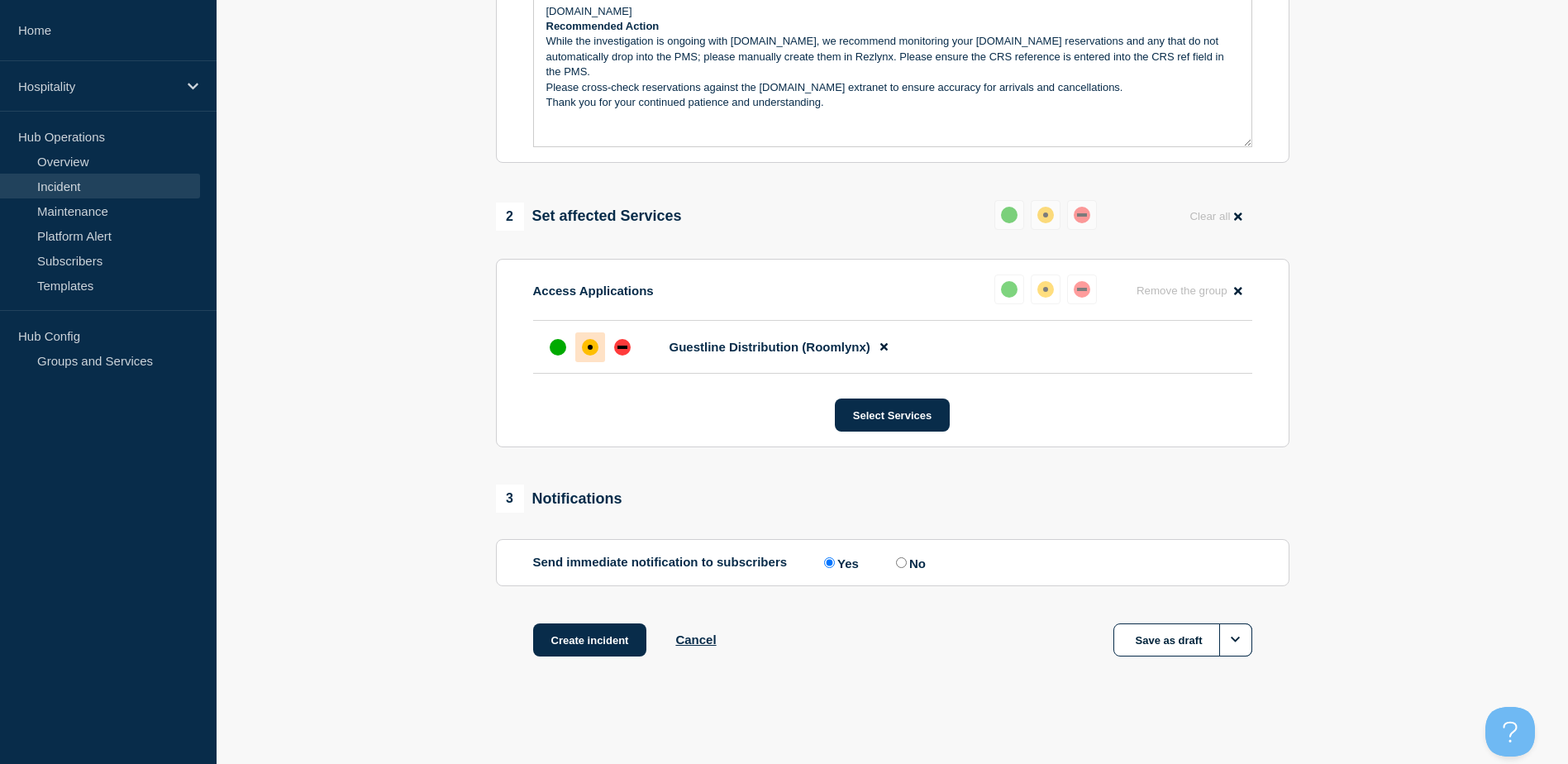
click at [587, 351] on div "affected" at bounding box center [589, 347] width 17 height 17
click at [841, 563] on label "Yes" at bounding box center [839, 562] width 39 height 16
click at [834, 563] on input "Yes" at bounding box center [829, 562] width 10 height 10
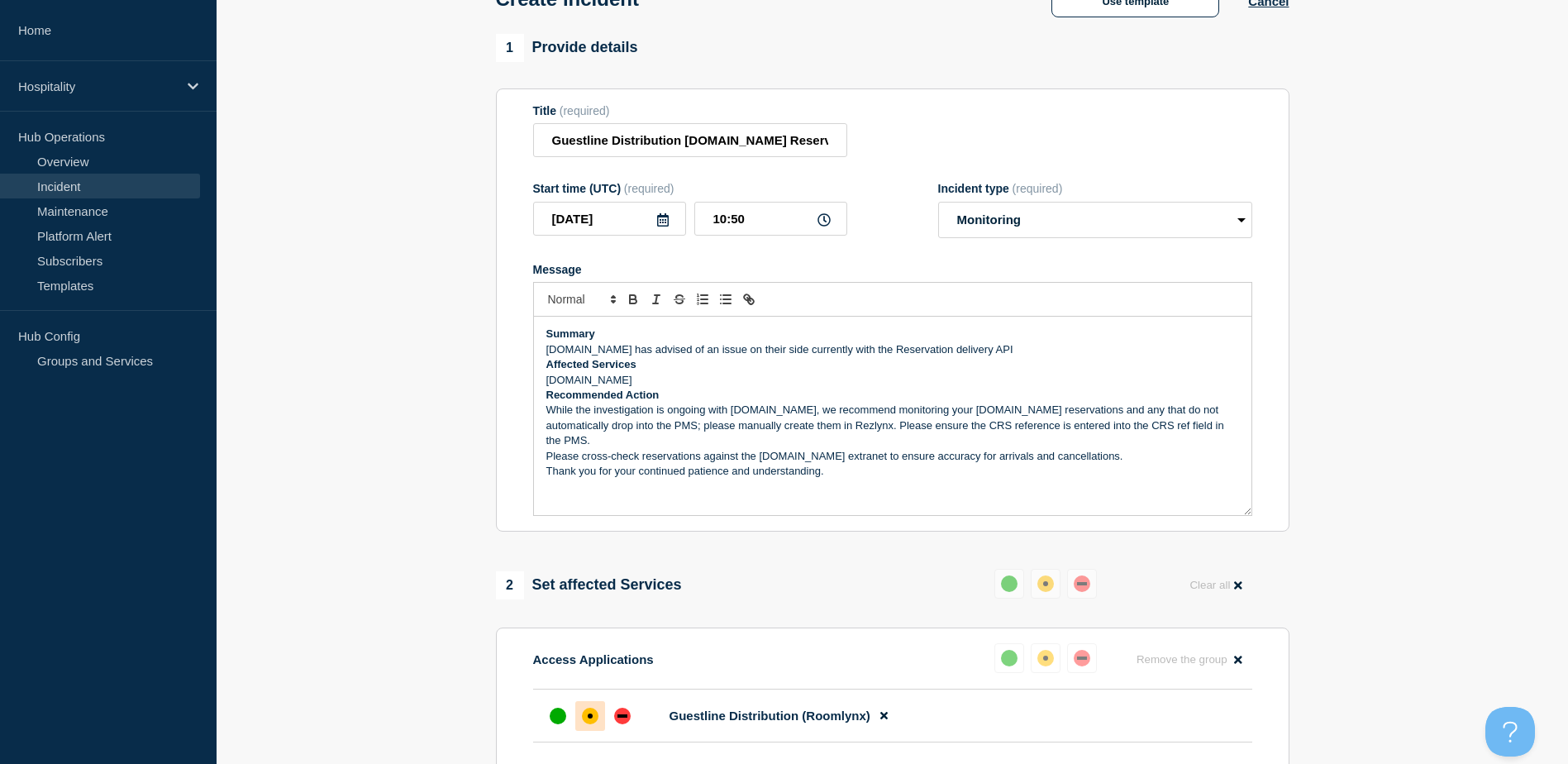
scroll to position [330, 0]
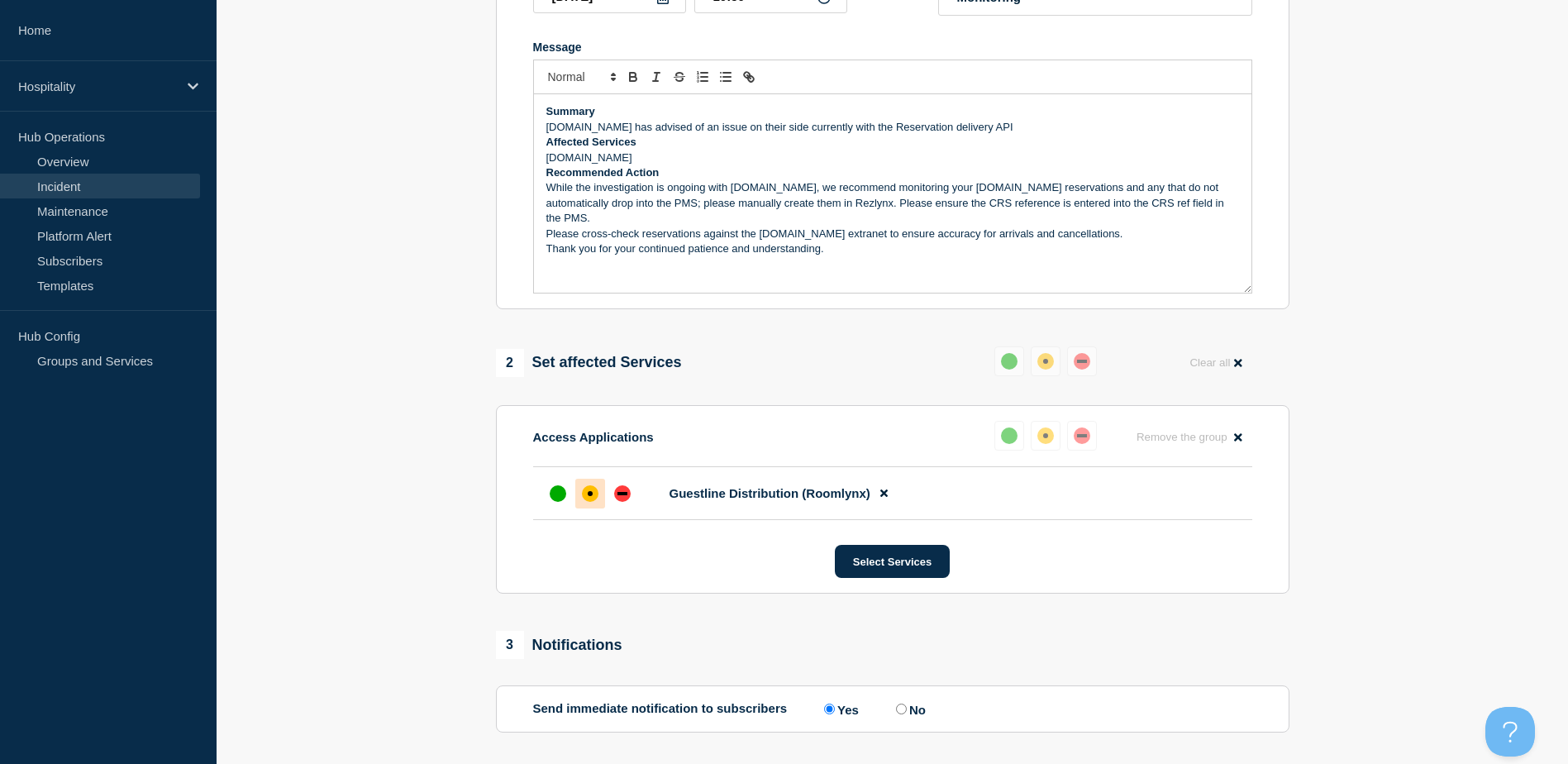
click at [859, 242] on p "Thank you for your continued patience and understanding." at bounding box center [893, 249] width 693 height 15
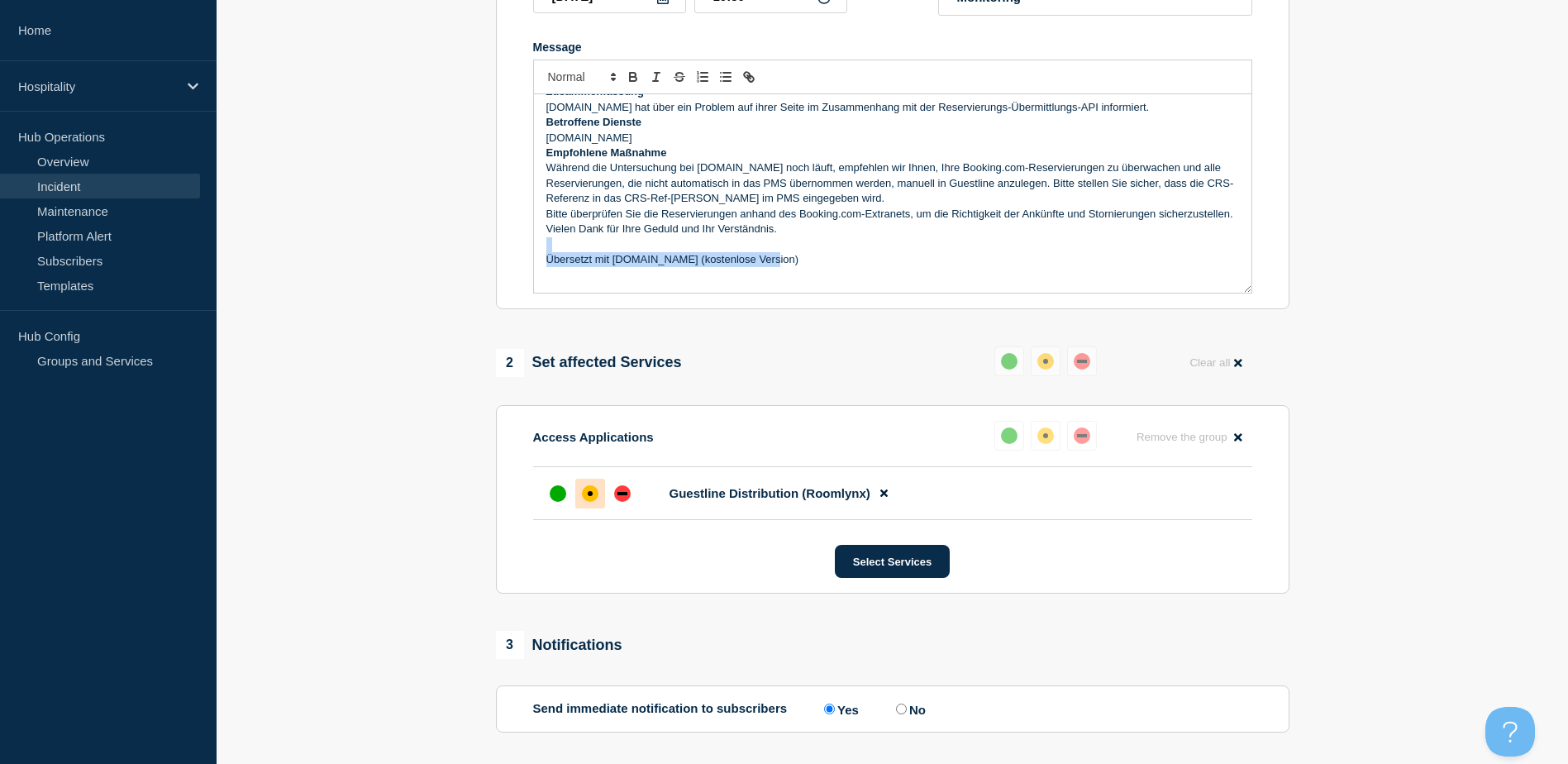
drag, startPoint x: 773, startPoint y: 275, endPoint x: 539, endPoint y: 259, distance: 234.5
click at [539, 259] on div "Summary Booking.com has advised of an issue on their side currently with the Re…" at bounding box center [892, 193] width 717 height 198
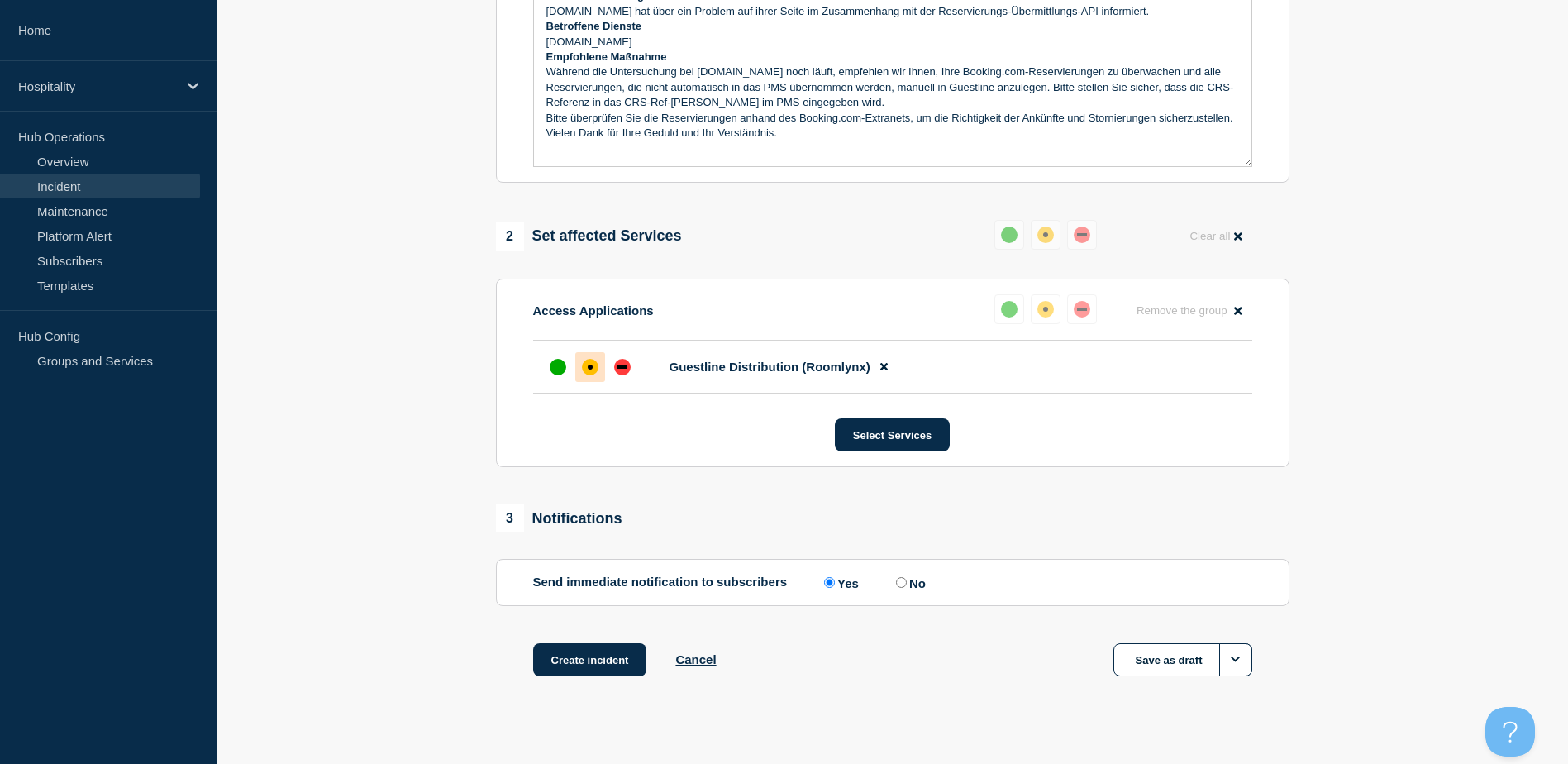
scroll to position [481, 0]
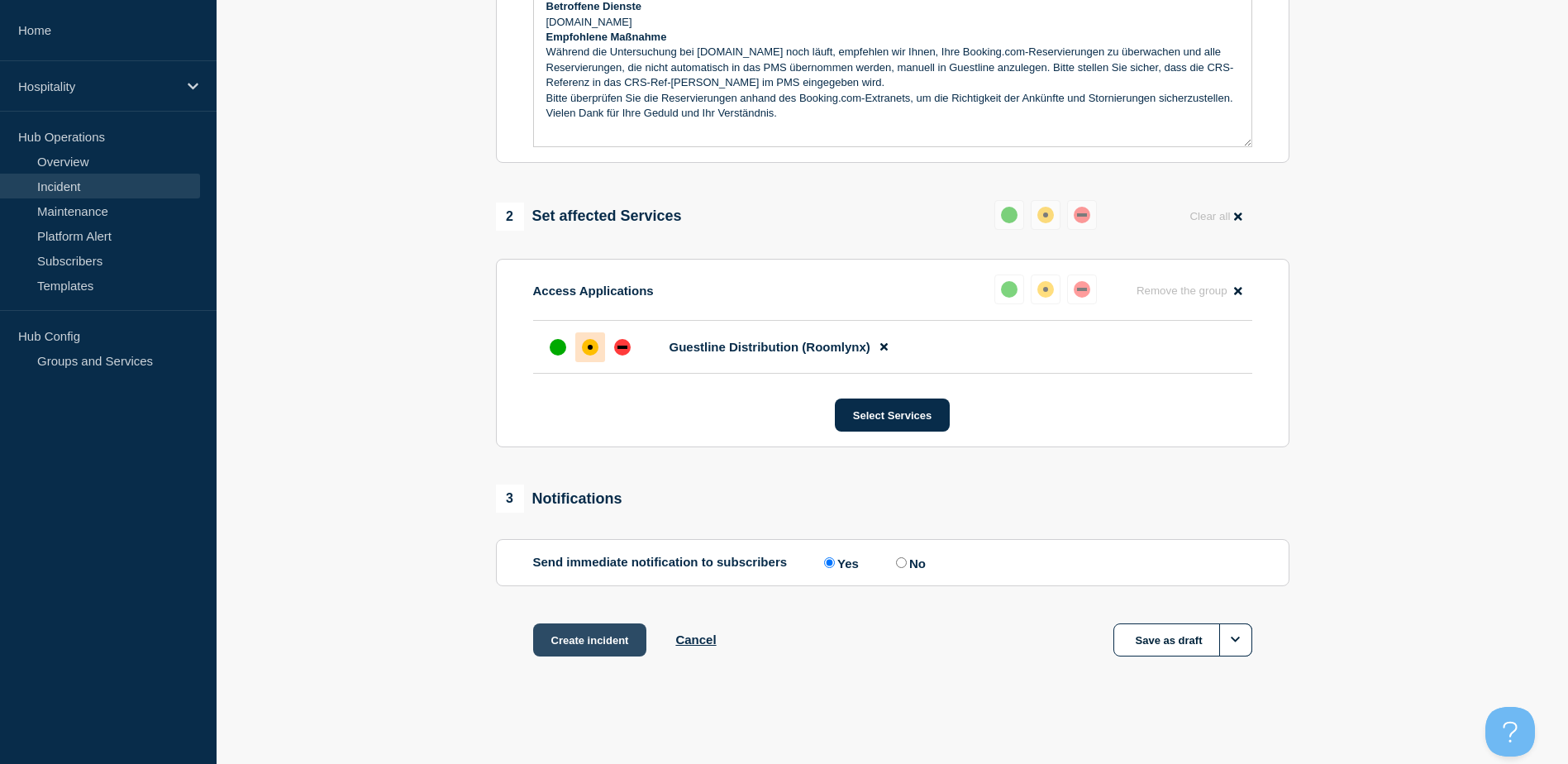
click at [583, 639] on button "Create incident" at bounding box center [589, 640] width 114 height 33
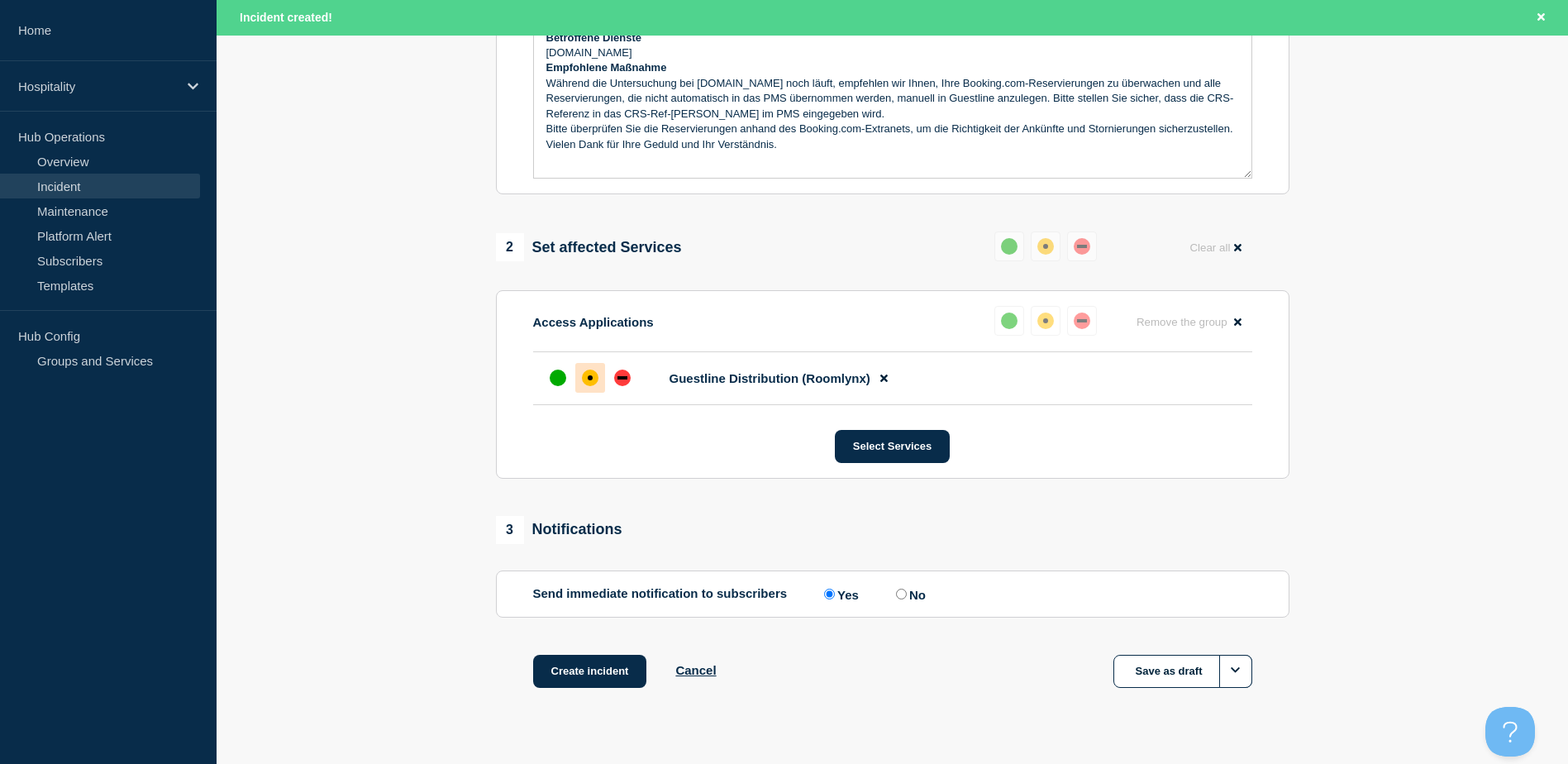
scroll to position [515, 0]
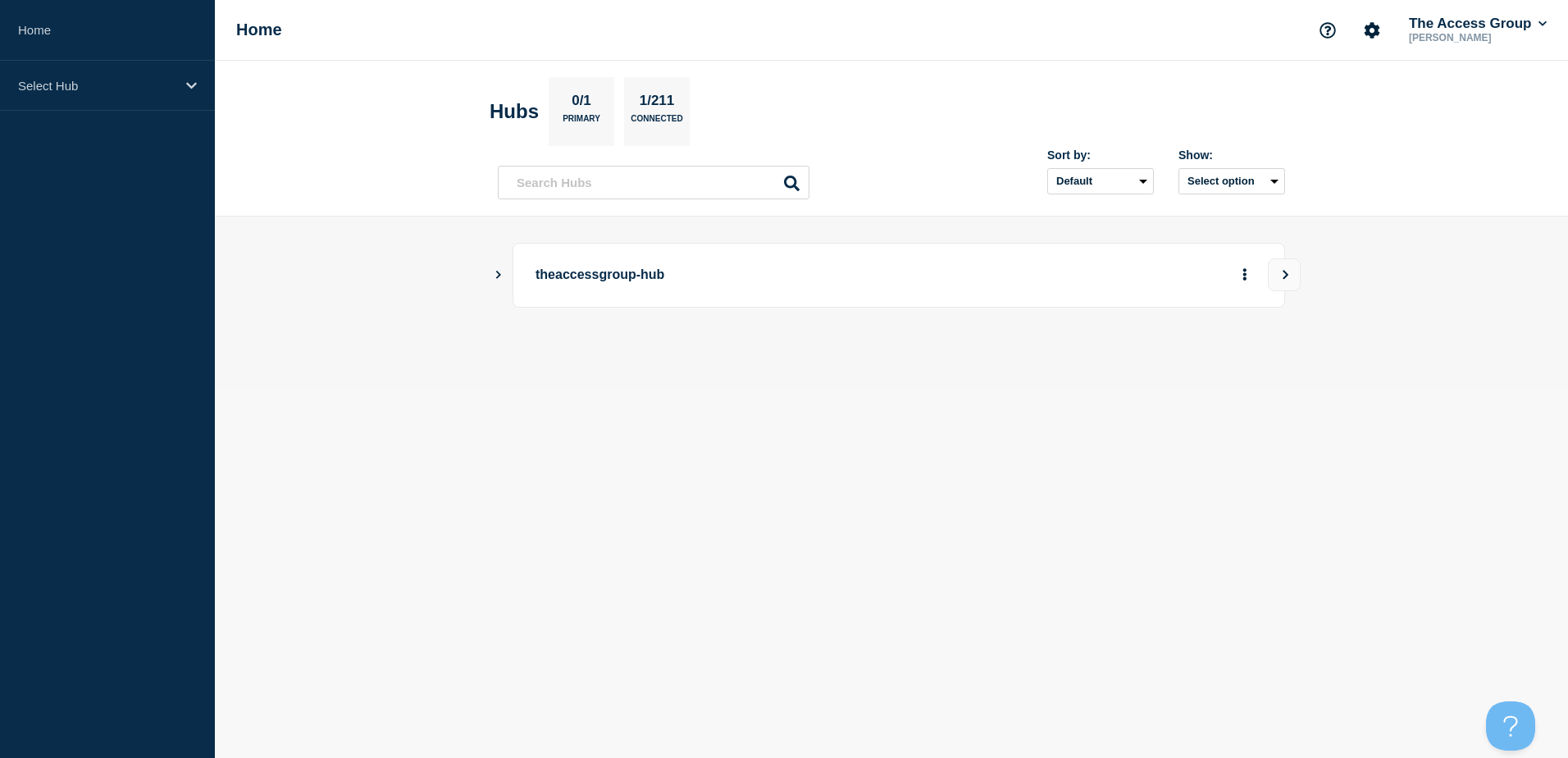
click at [497, 273] on icon "Show Connected Hubs" at bounding box center [498, 274] width 10 height 9
click at [602, 354] on p "Hospitality" at bounding box center [687, 358] width 258 height 33
click at [1185, 360] on button "See overview" at bounding box center [1187, 358] width 87 height 33
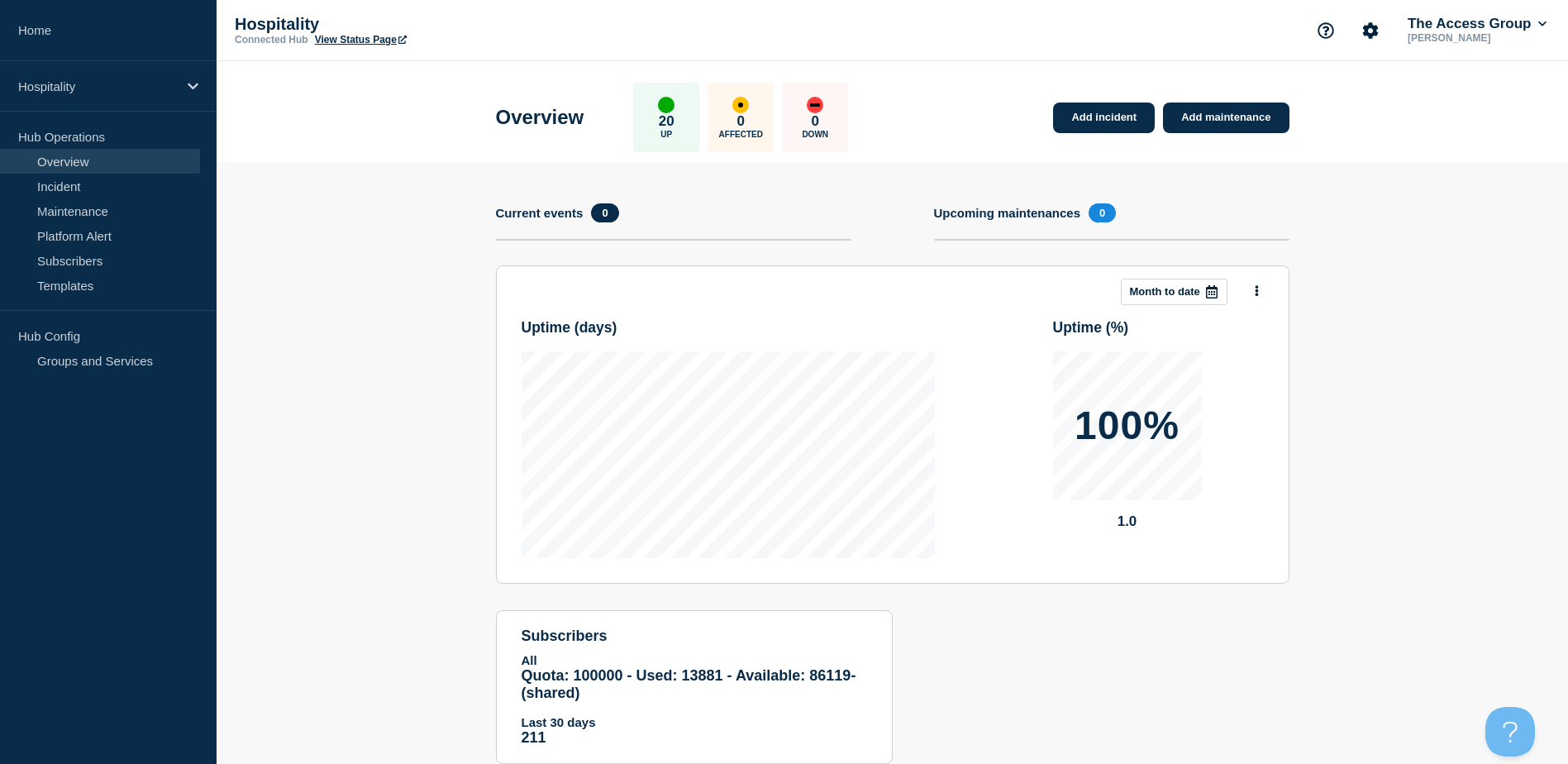
click at [338, 43] on link "View Status Page" at bounding box center [361, 39] width 92 height 11
click at [54, 87] on p "Hospitality" at bounding box center [97, 86] width 159 height 14
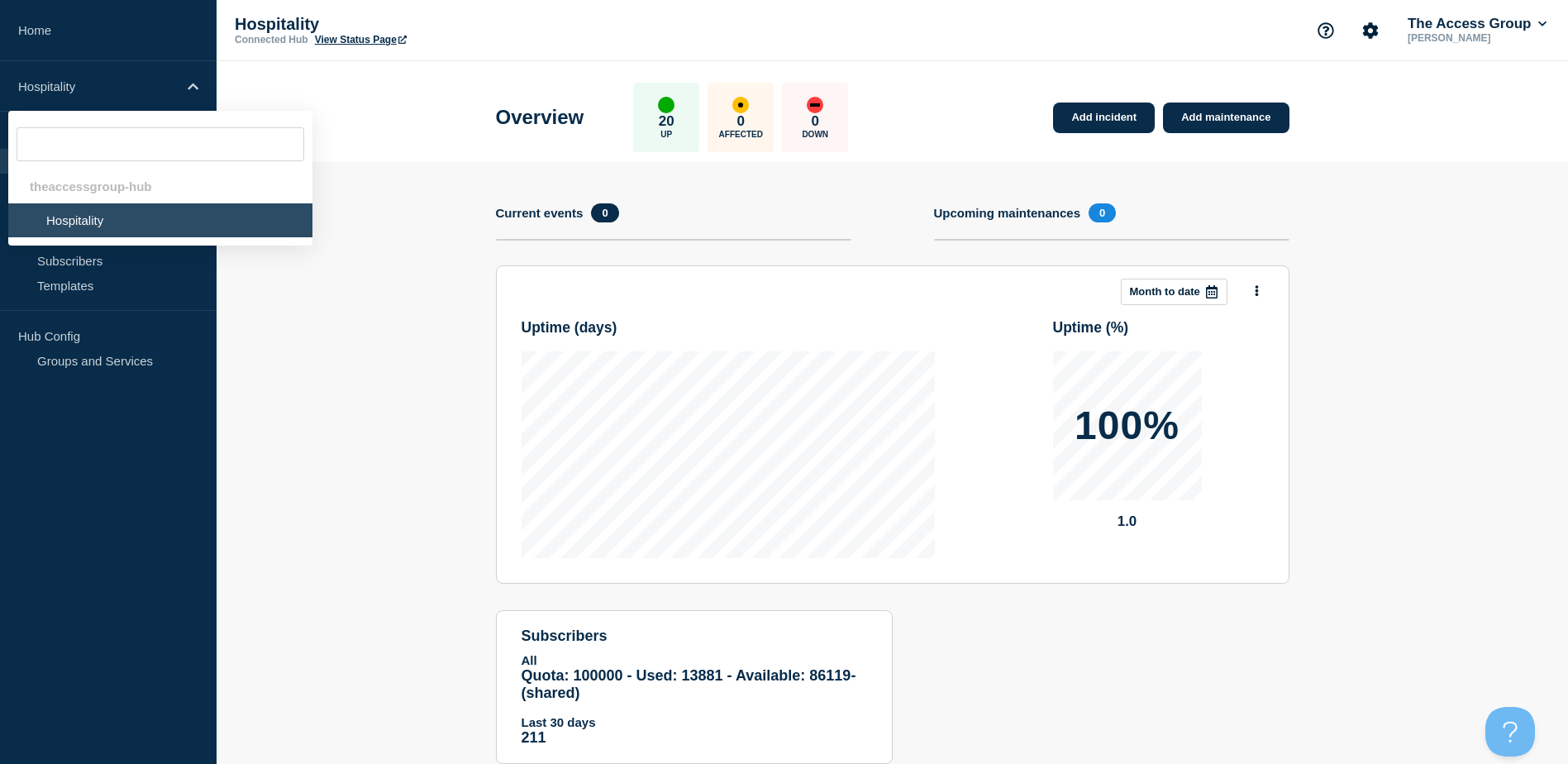
click at [103, 223] on li "Hospitality" at bounding box center [161, 220] width 304 height 34
click at [409, 234] on section "Add incident Add maintenance Current events 0 Upcoming maintenances 0 This mont…" at bounding box center [892, 475] width 1352 height 627
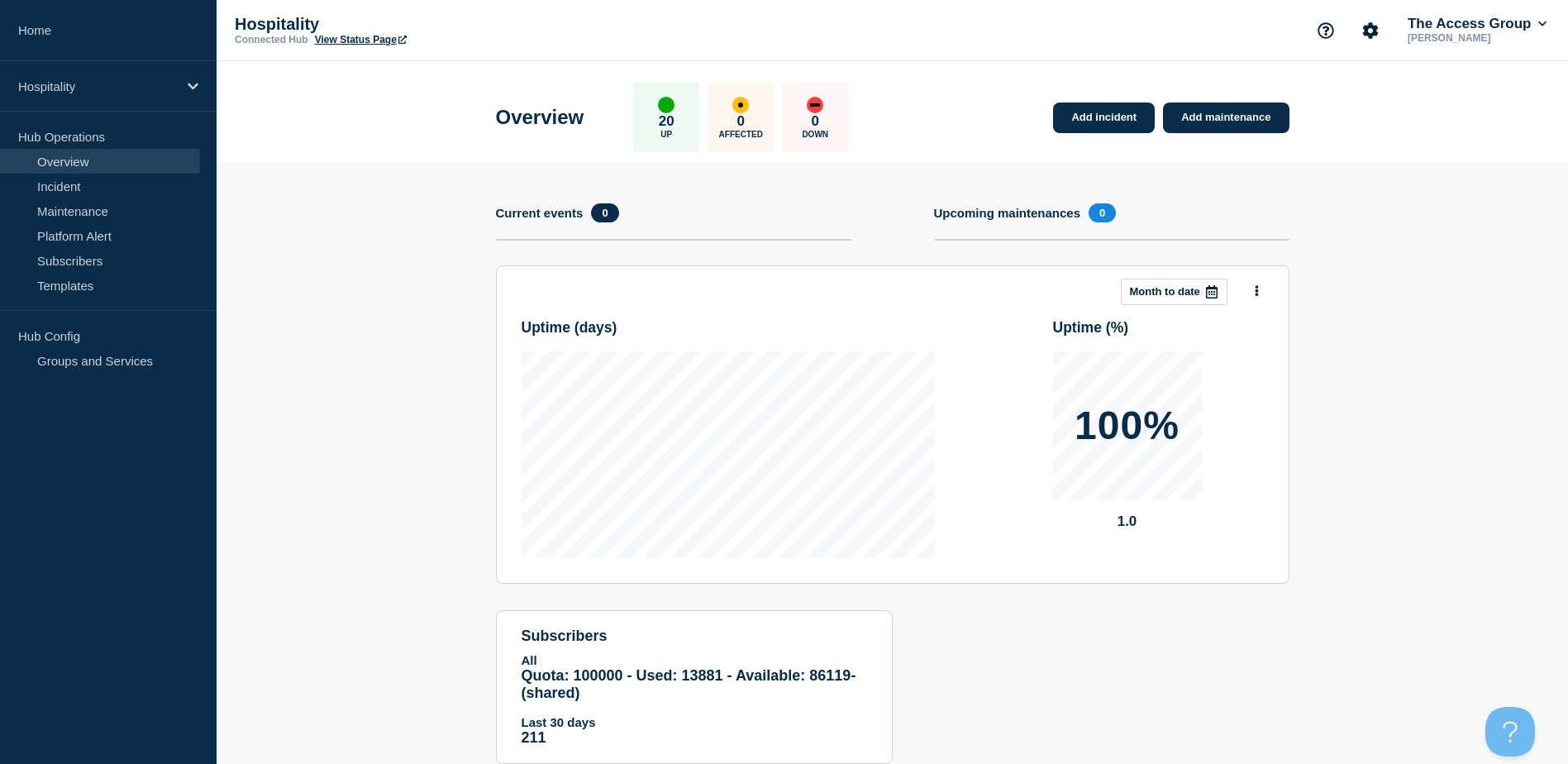
click at [561, 109] on h1 "Overview" at bounding box center [541, 117] width 89 height 23
click at [553, 123] on h1 "Overview" at bounding box center [541, 117] width 89 height 23
click at [40, 187] on link "Incident" at bounding box center [100, 186] width 200 height 25
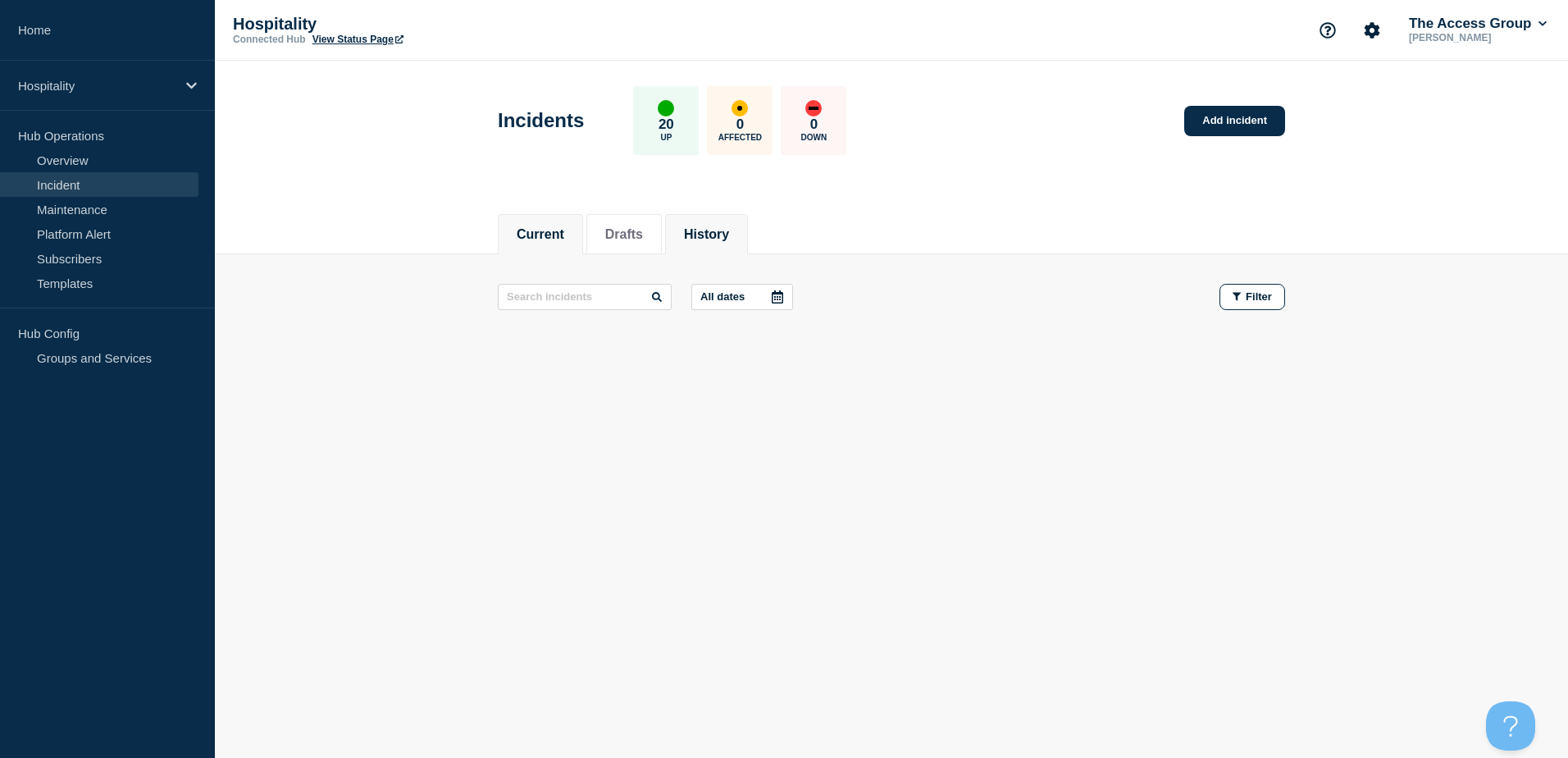
click at [719, 222] on li "History" at bounding box center [706, 234] width 83 height 41
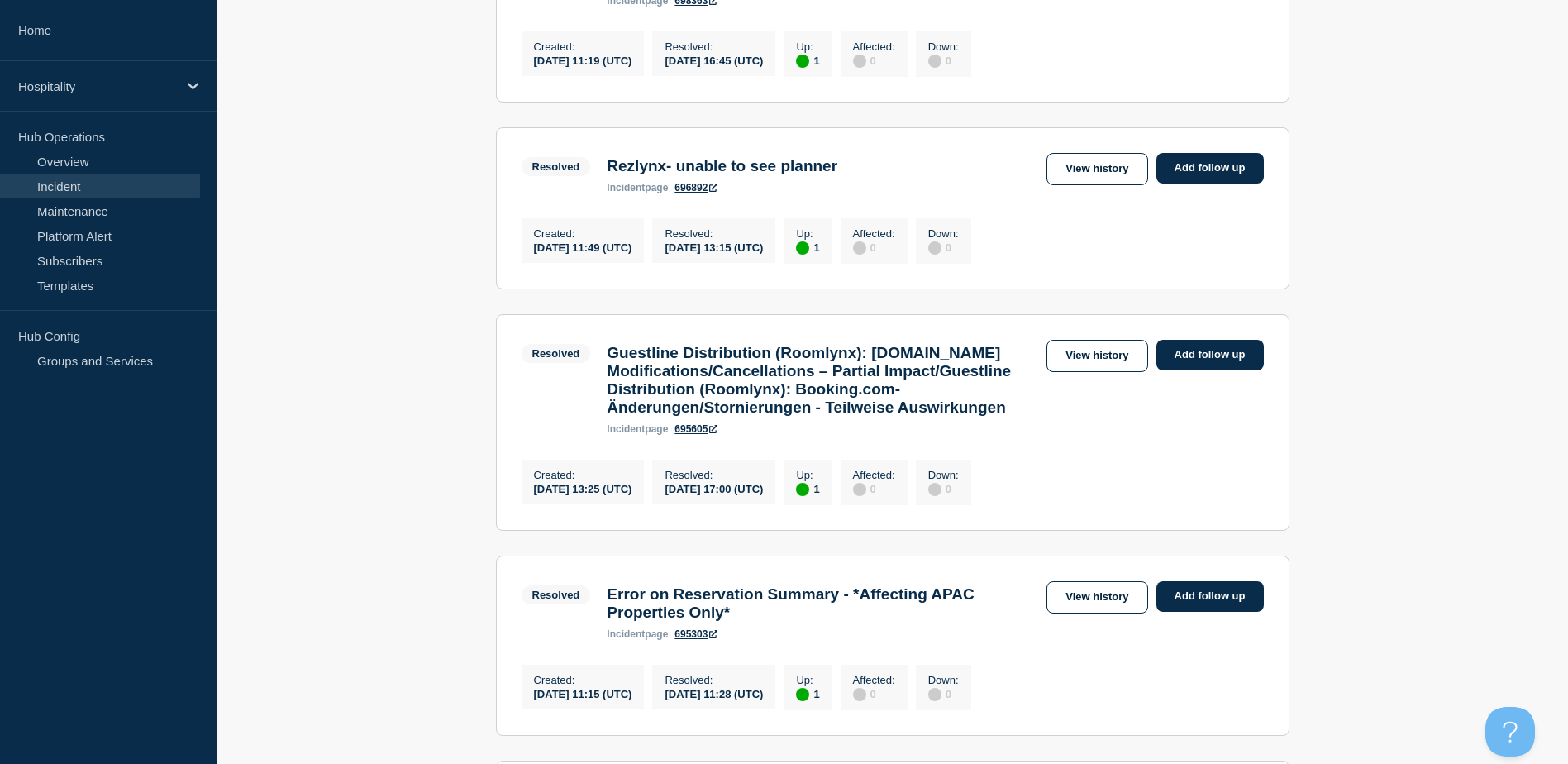
scroll to position [413, 0]
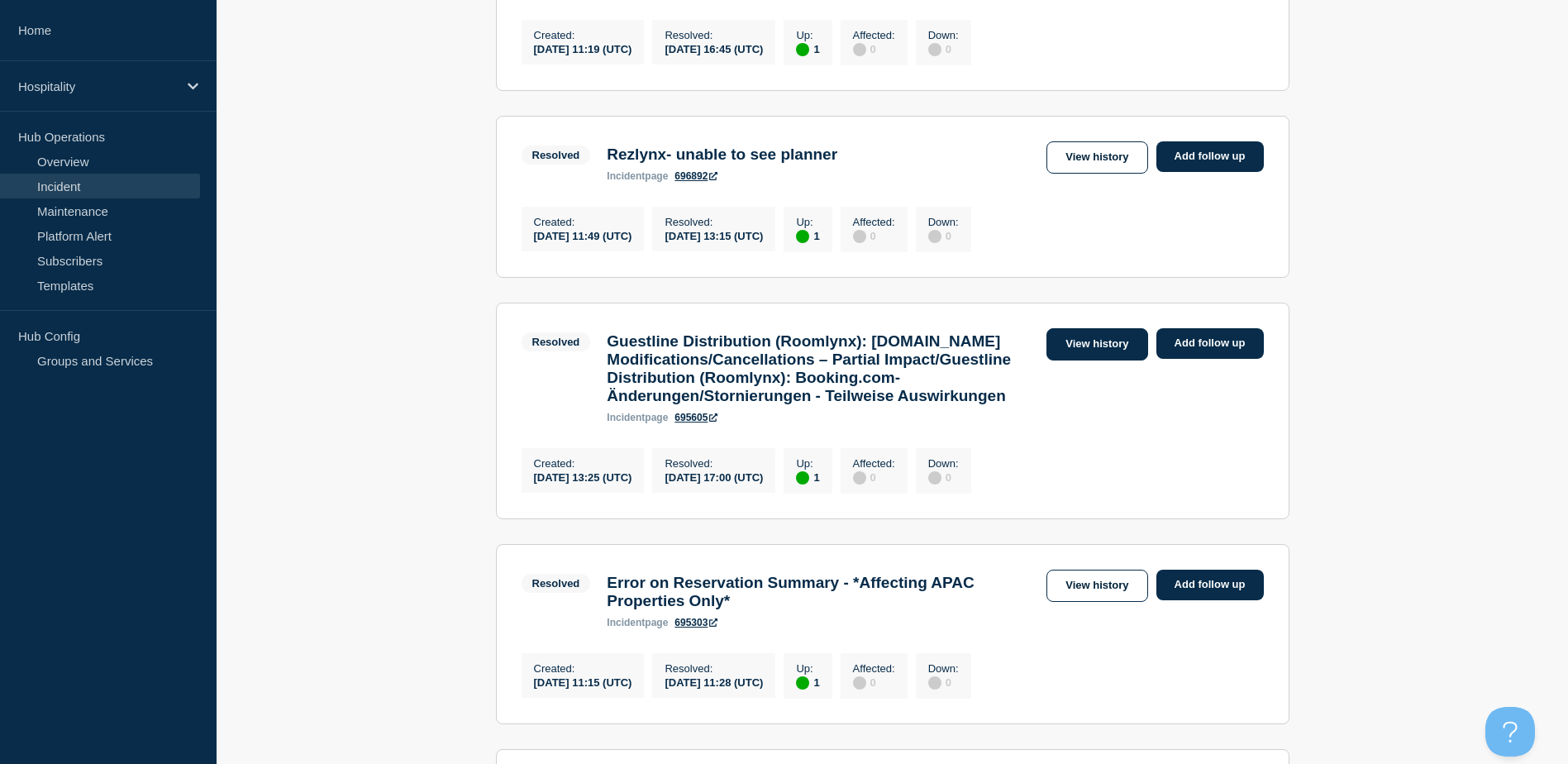
click at [1106, 351] on link "View history" at bounding box center [1097, 343] width 101 height 32
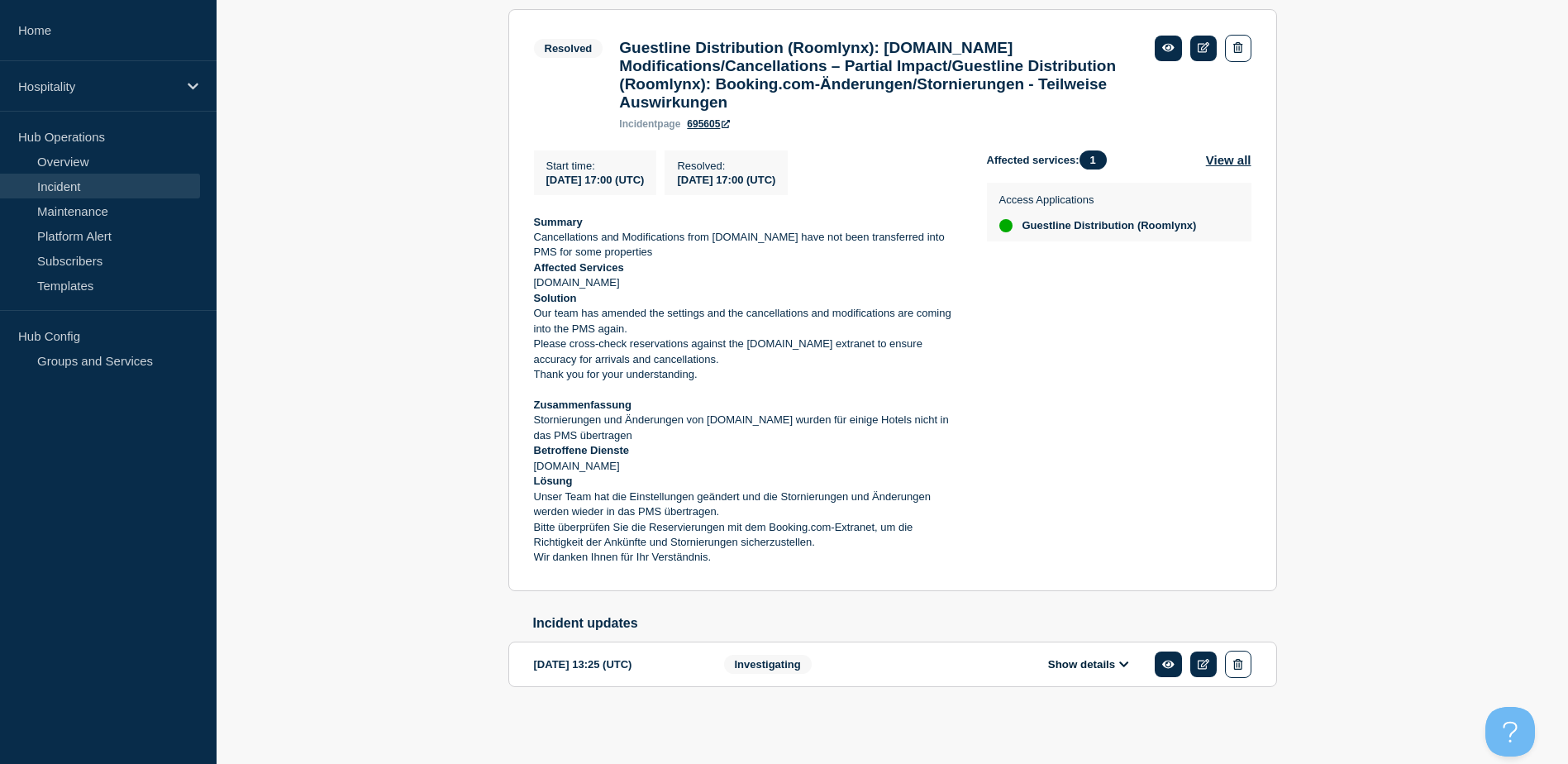
scroll to position [344, 0]
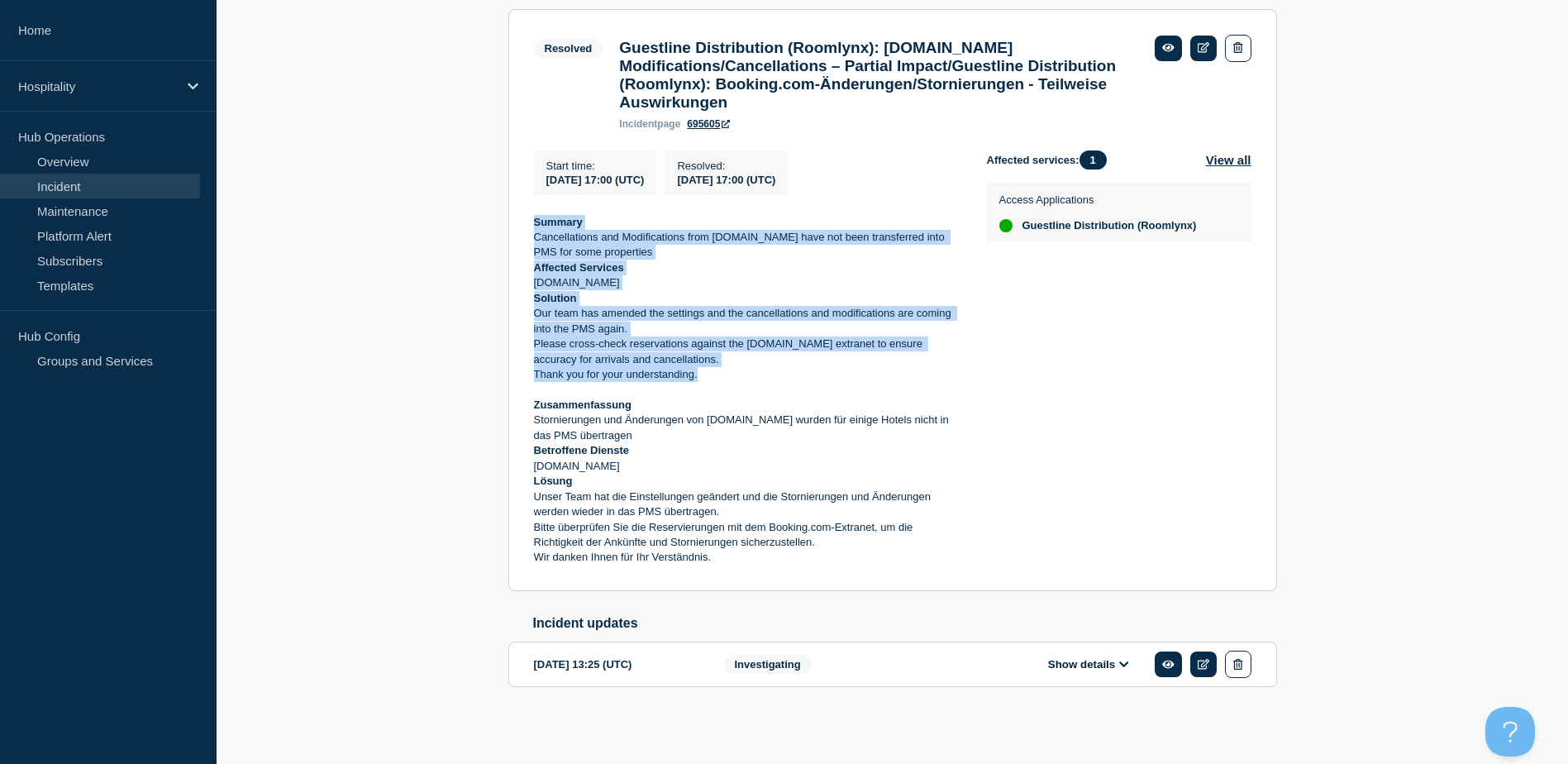
drag, startPoint x: 702, startPoint y: 372, endPoint x: 532, endPoint y: 222, distance: 226.7
click at [532, 222] on section "Resolved Guestline Distribution (Roomlynx): Booking.com Modifications/Cancellat…" at bounding box center [893, 299] width 768 height 581
copy div "Summary Cancellations and Modifications from Booking.com have not been transfer…"
click at [1077, 661] on button "Show details" at bounding box center [1088, 664] width 91 height 14
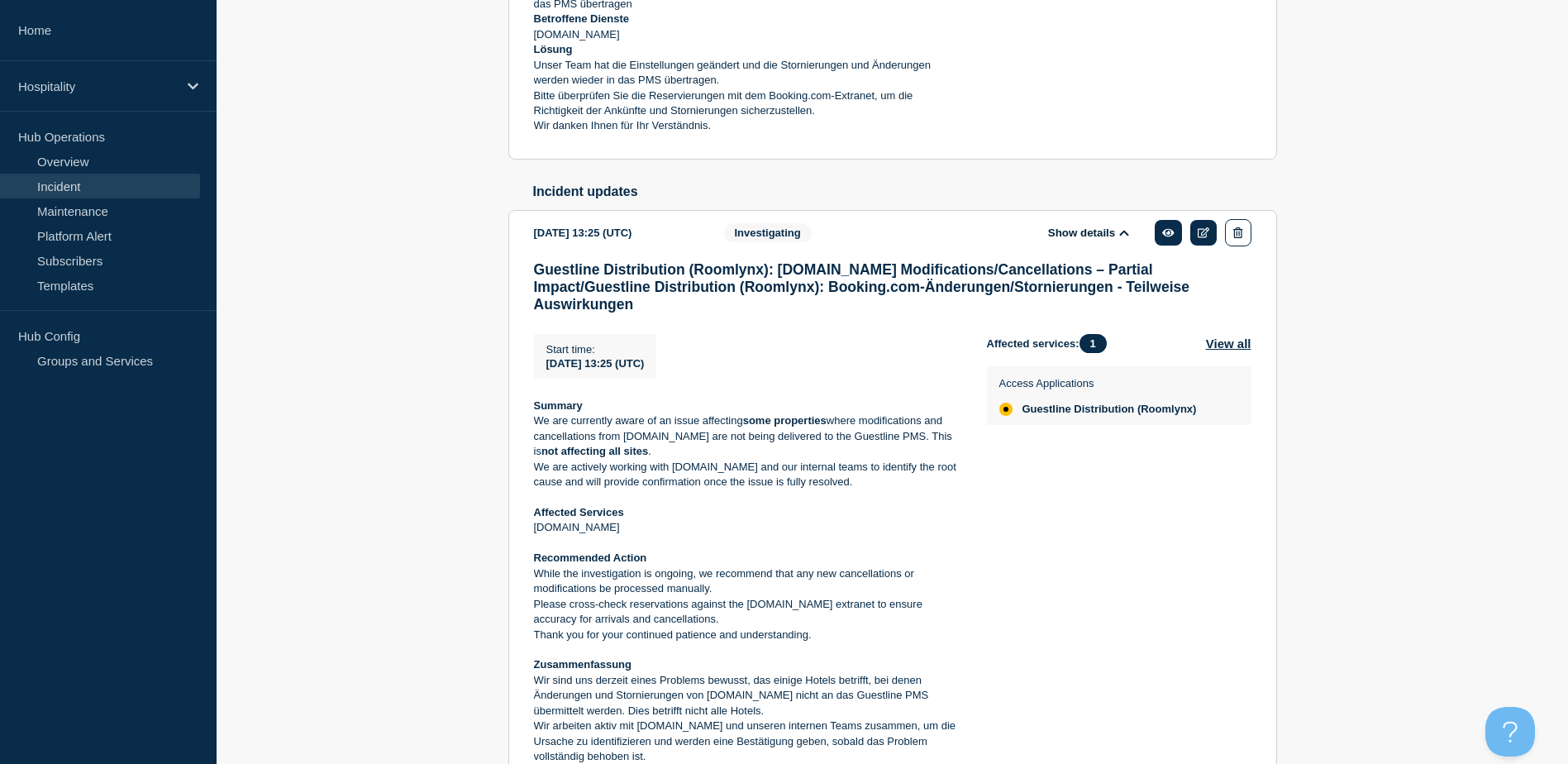
scroll to position [840, 0]
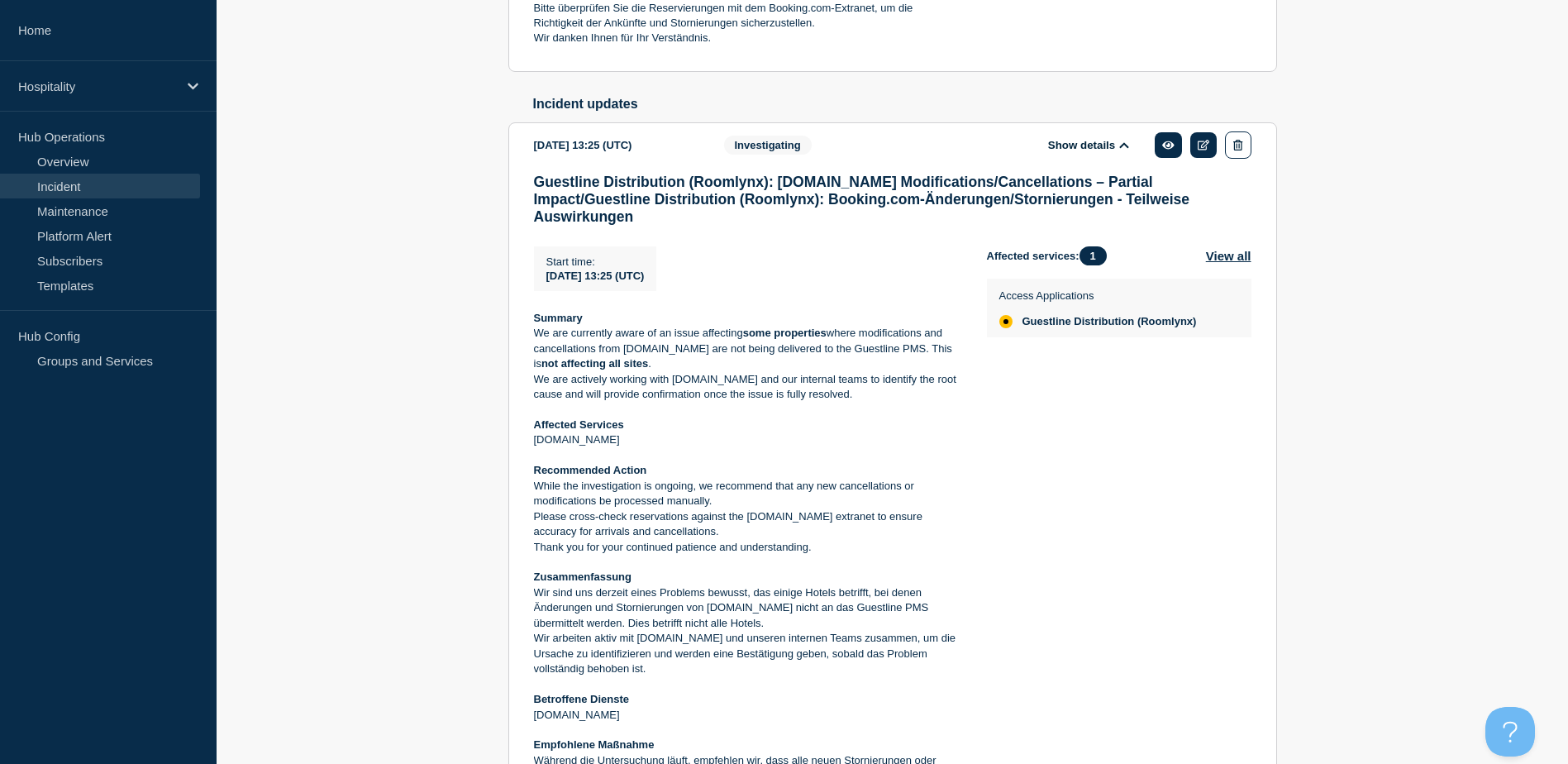
click at [534, 476] on strong "Recommended Action" at bounding box center [590, 469] width 113 height 12
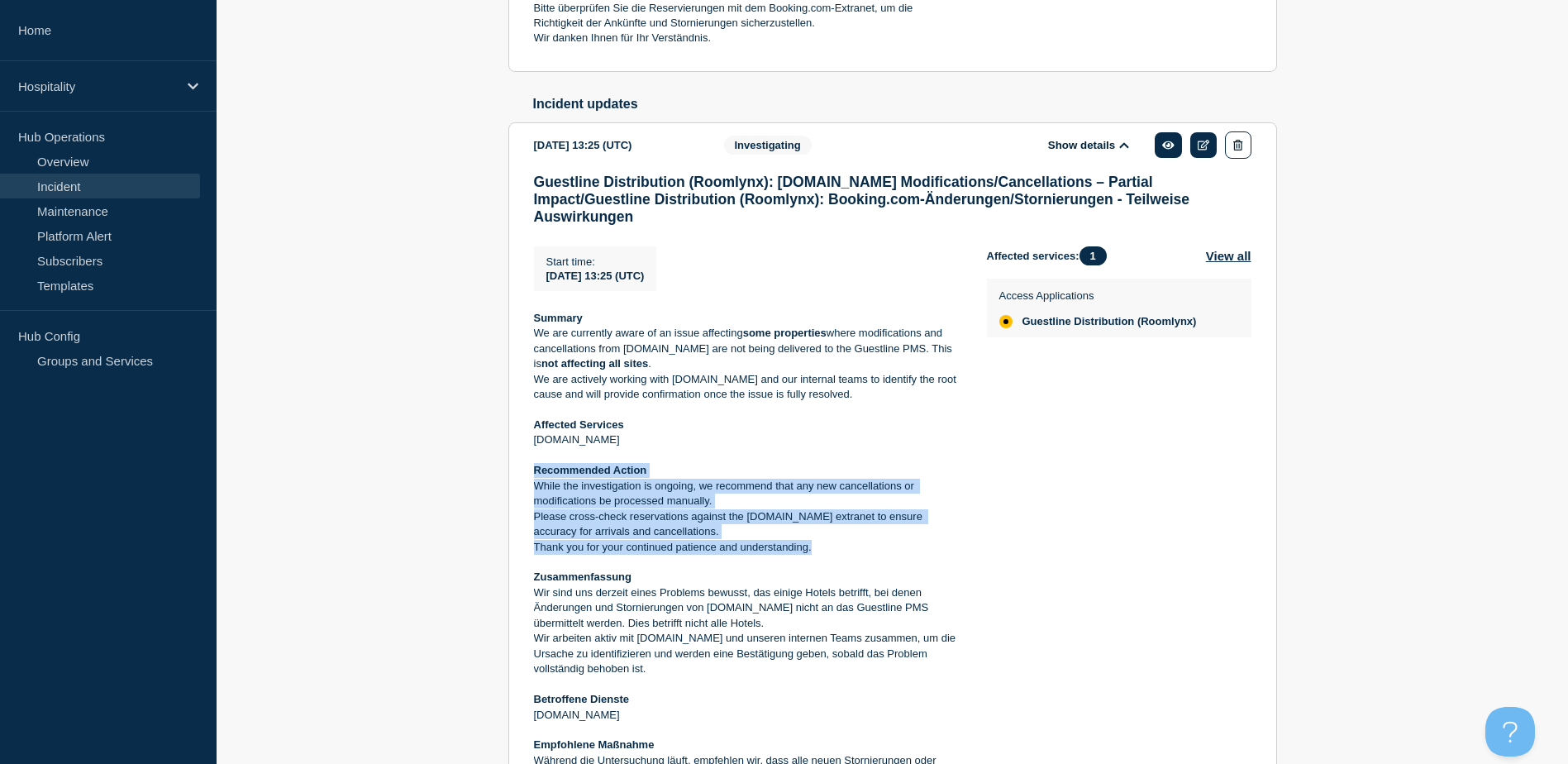
drag, startPoint x: 534, startPoint y: 477, endPoint x: 829, endPoint y: 554, distance: 304.9
click at [829, 554] on div "Summary We are currently aware of an issue affecting some properties where modi…" at bounding box center [747, 548] width 427 height 473
copy div "Recommended Action While the investigation is ongoing, we recommend that any ne…"
